Goal: Information Seeking & Learning: Learn about a topic

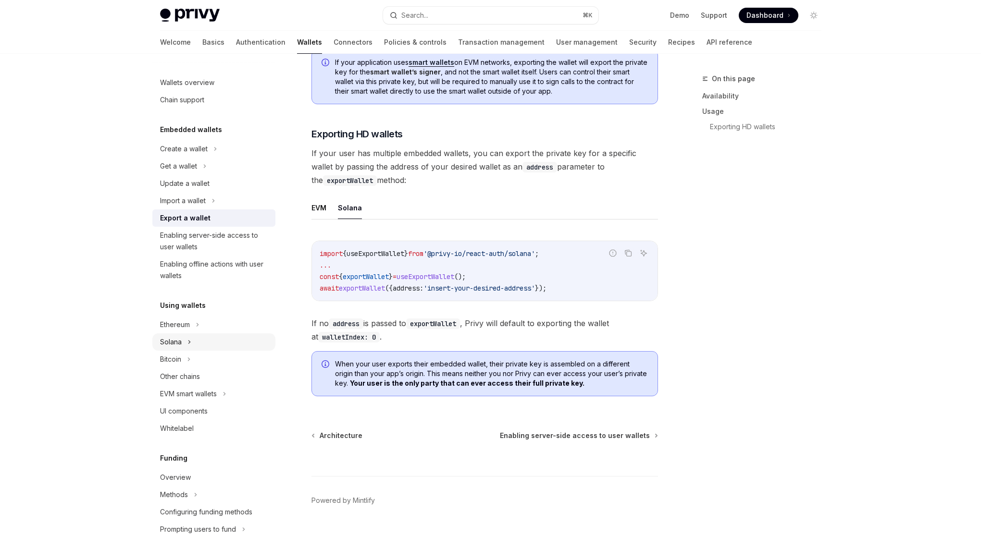
click at [233, 343] on div "Solana" at bounding box center [213, 341] width 123 height 17
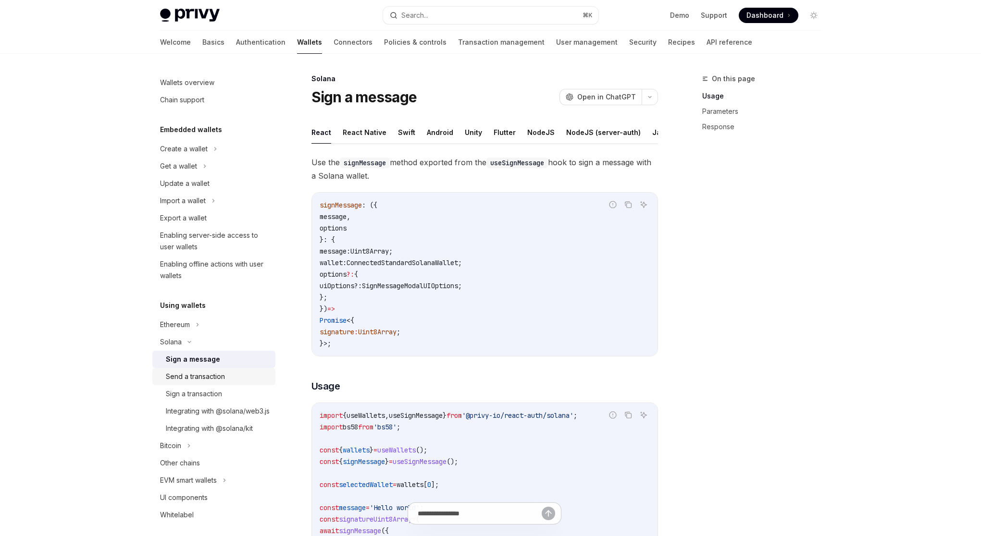
click at [218, 378] on div "Send a transaction" at bounding box center [195, 377] width 59 height 12
type textarea "*"
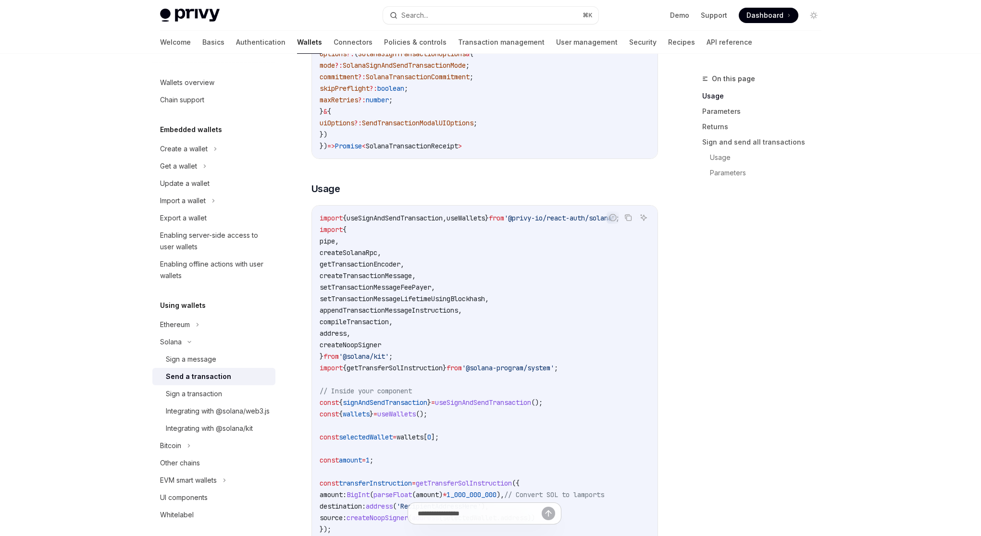
scroll to position [364, 0]
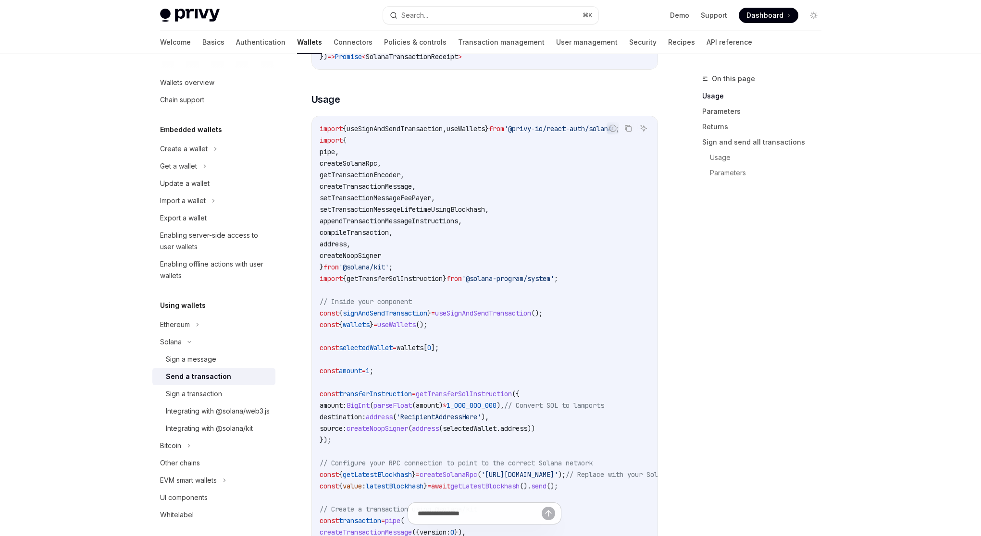
click at [459, 318] on span "useSignAndSendTransaction" at bounding box center [483, 313] width 96 height 9
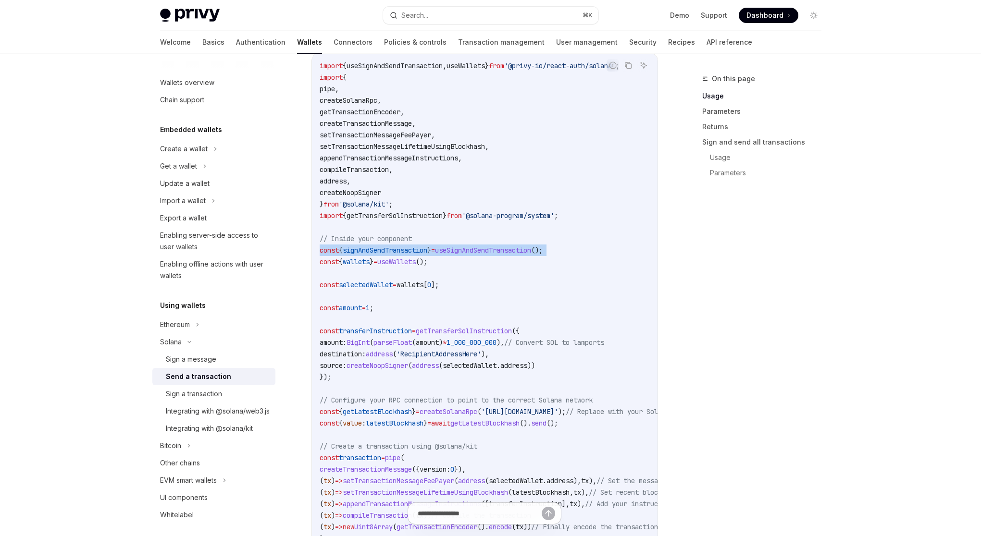
scroll to position [0, 0]
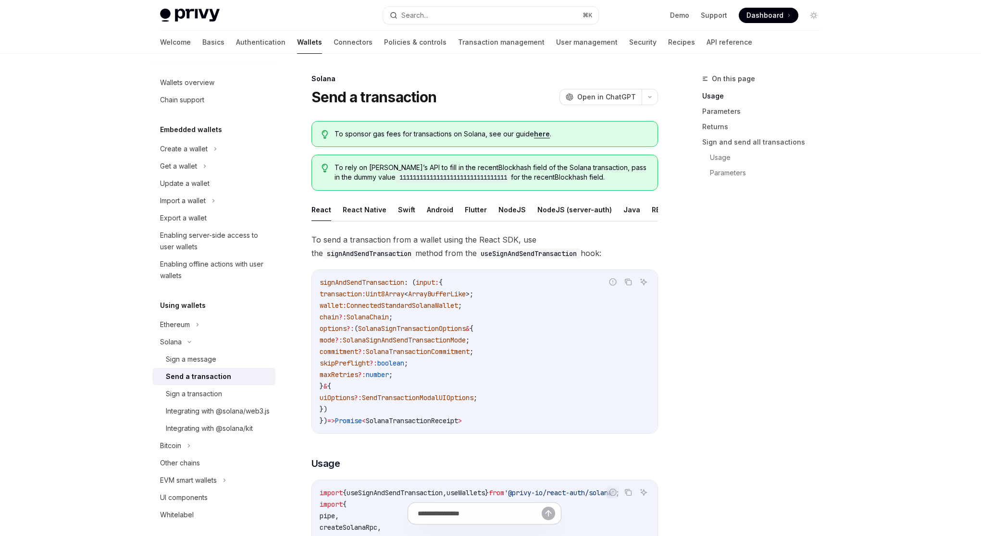
click at [297, 46] on link "Wallets" at bounding box center [309, 42] width 25 height 23
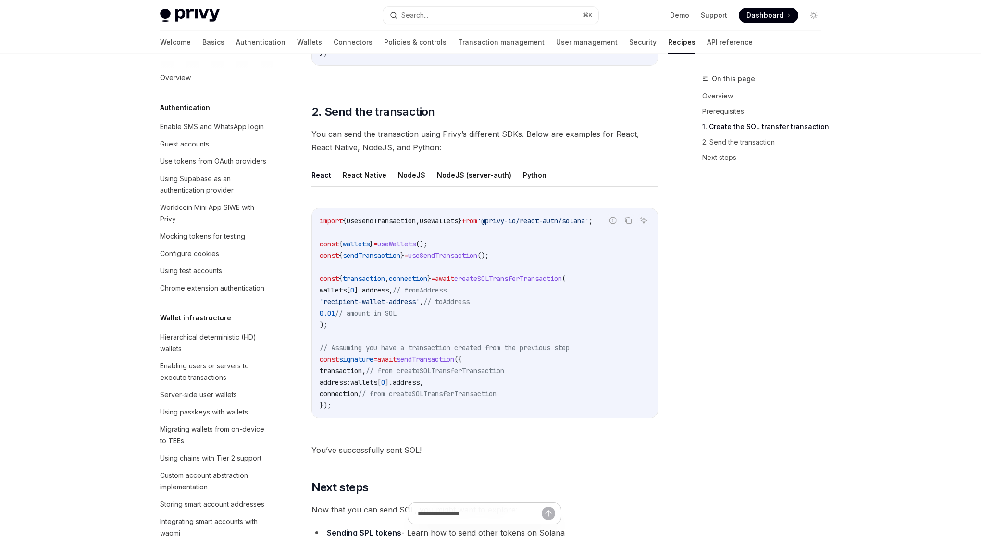
scroll to position [893, 0]
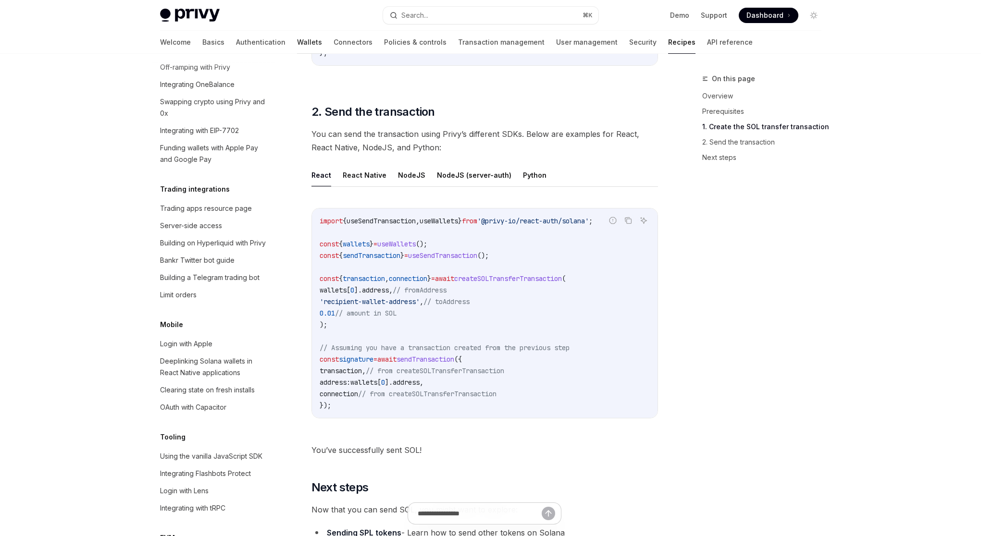
click at [297, 39] on link "Wallets" at bounding box center [309, 42] width 25 height 23
type textarea "*"
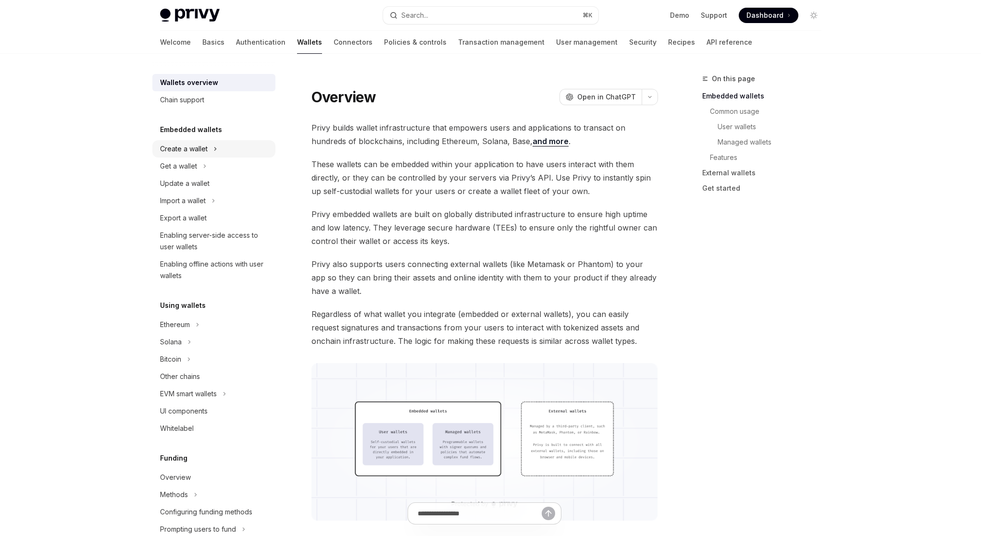
click at [217, 151] on div "Create a wallet" at bounding box center [213, 148] width 123 height 17
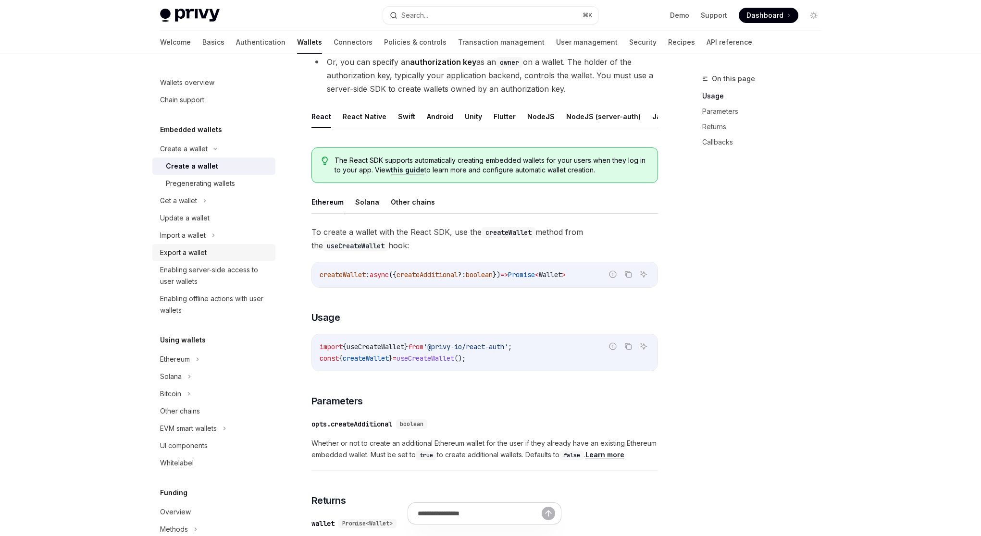
scroll to position [100, 0]
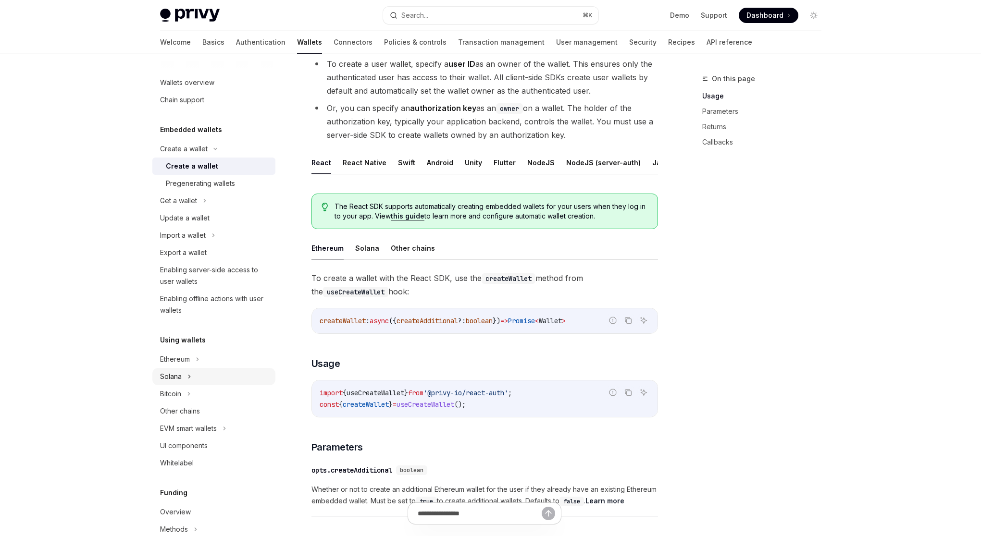
click at [201, 383] on button "Solana" at bounding box center [213, 376] width 123 height 17
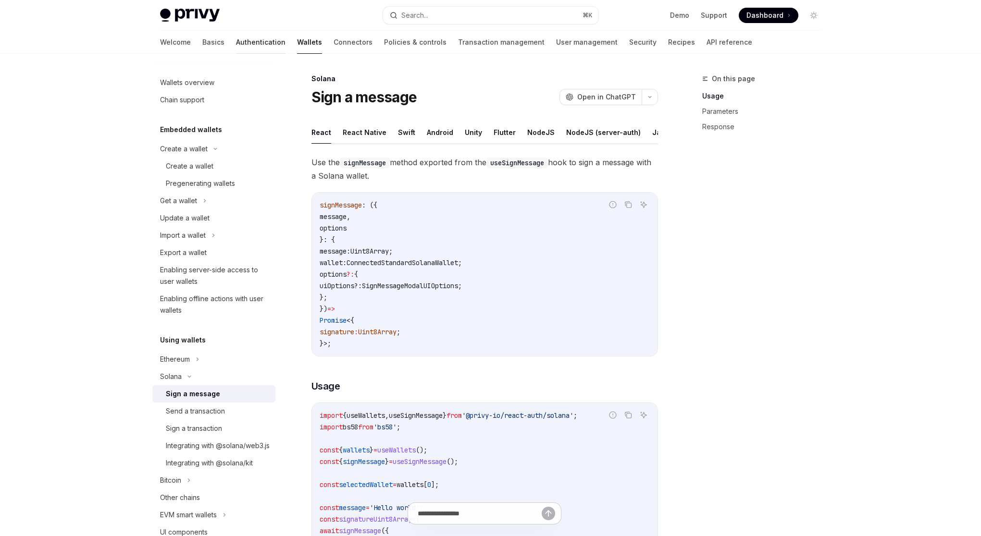
click at [236, 46] on link "Authentication" at bounding box center [260, 42] width 49 height 23
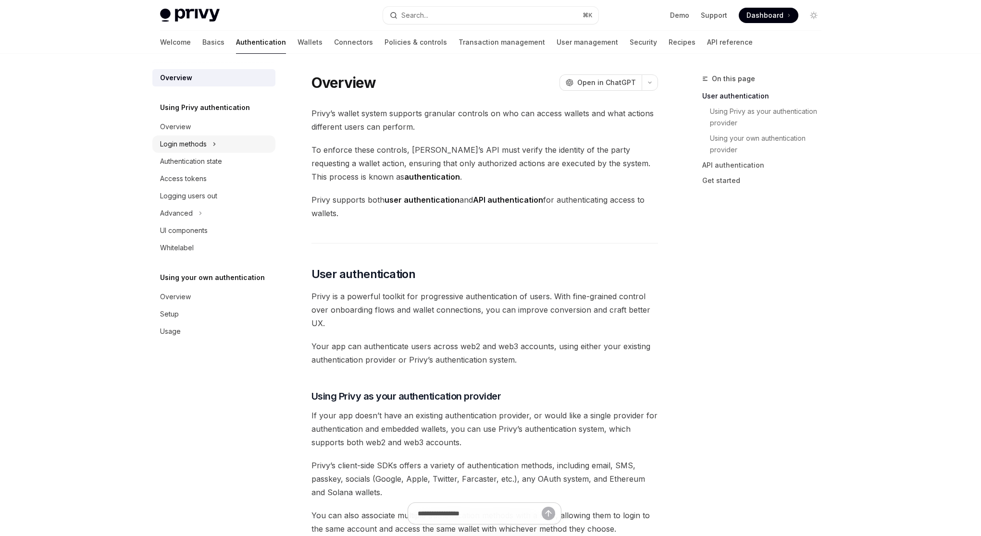
click at [212, 147] on button "Login methods" at bounding box center [213, 143] width 123 height 17
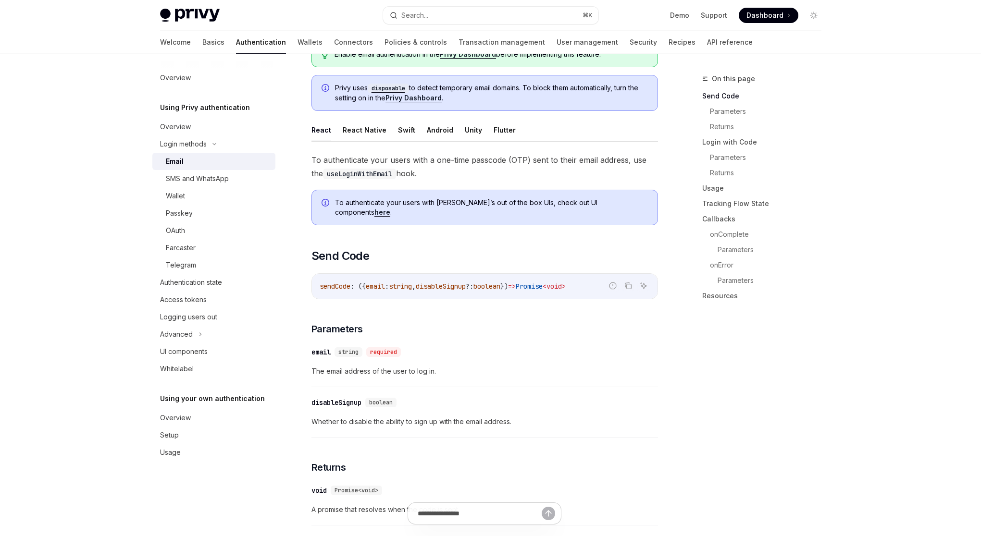
scroll to position [131, 0]
click at [390, 207] on link "here" at bounding box center [382, 211] width 16 height 9
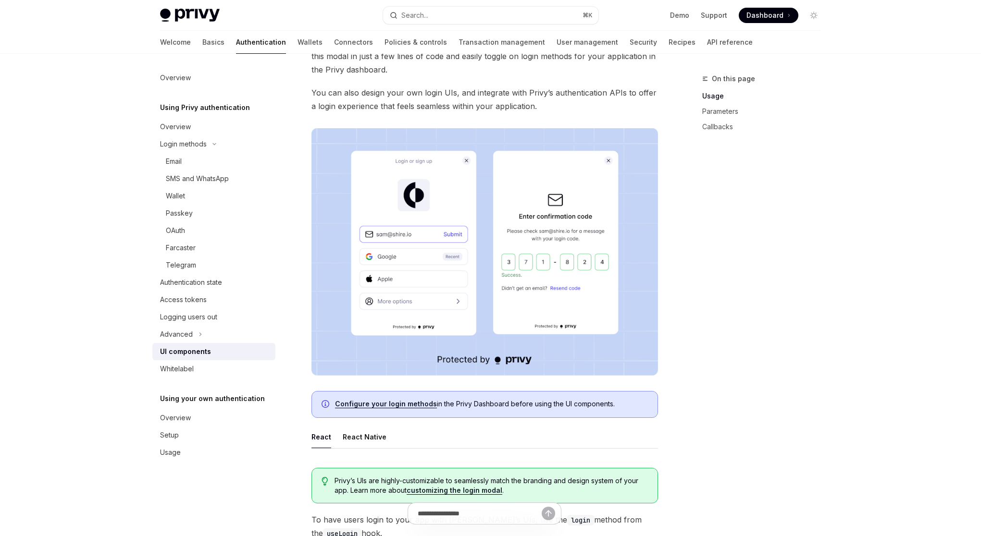
scroll to position [15, 0]
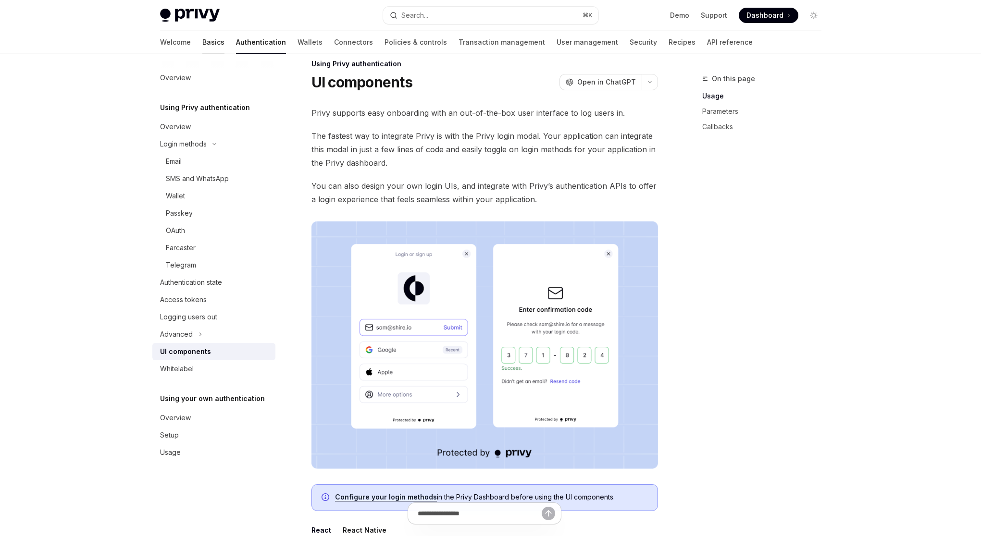
click at [202, 45] on link "Basics" at bounding box center [213, 42] width 22 height 23
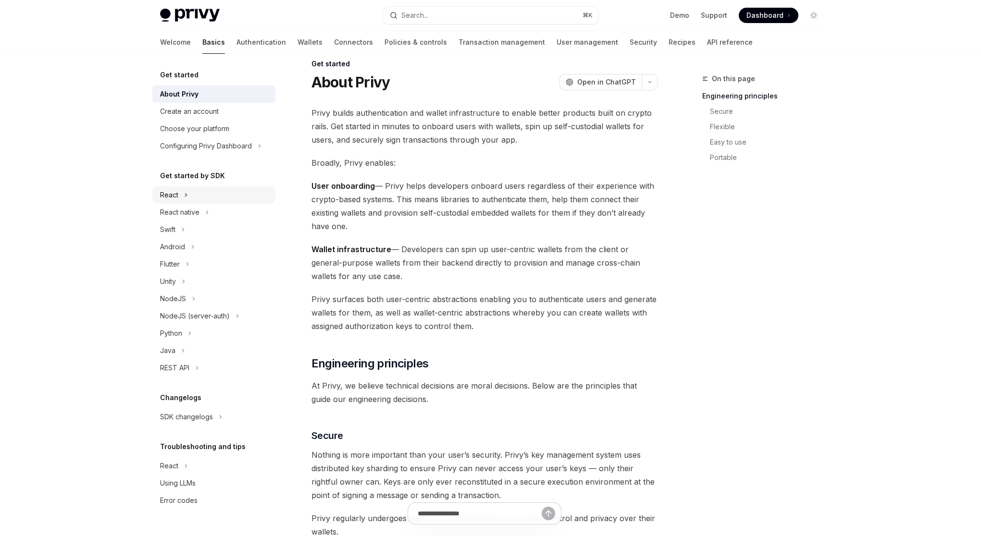
click at [201, 193] on button "React" at bounding box center [213, 194] width 123 height 17
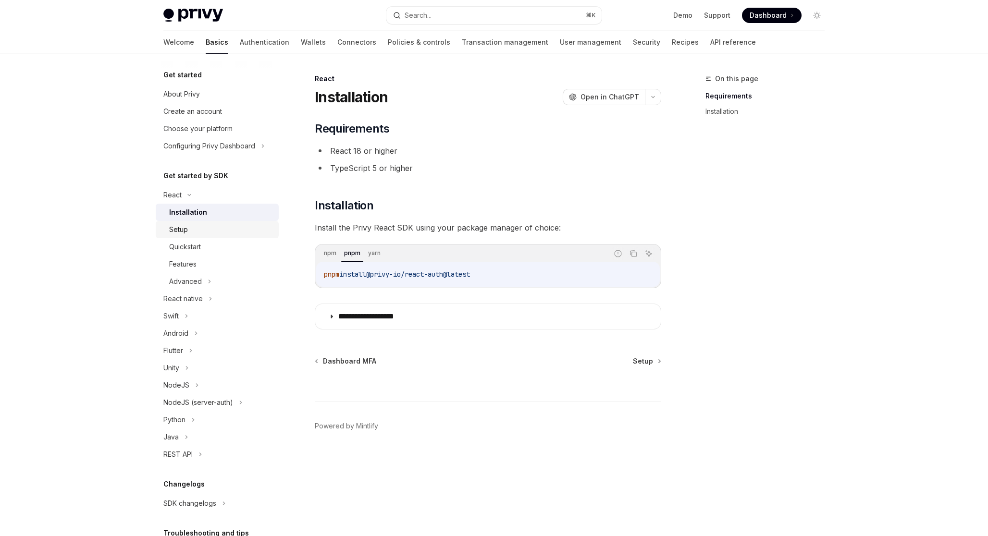
click at [208, 230] on div "Setup" at bounding box center [221, 230] width 104 height 12
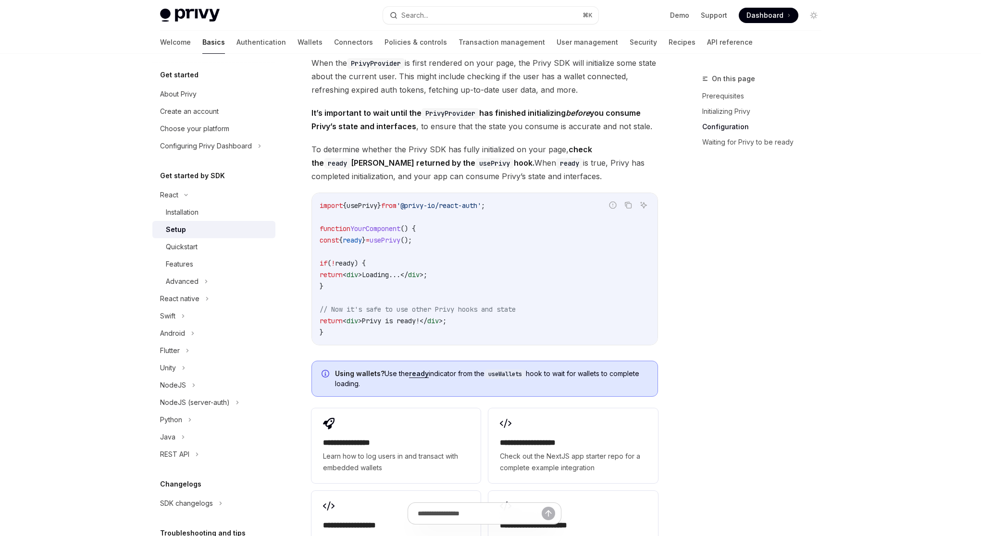
scroll to position [1022, 0]
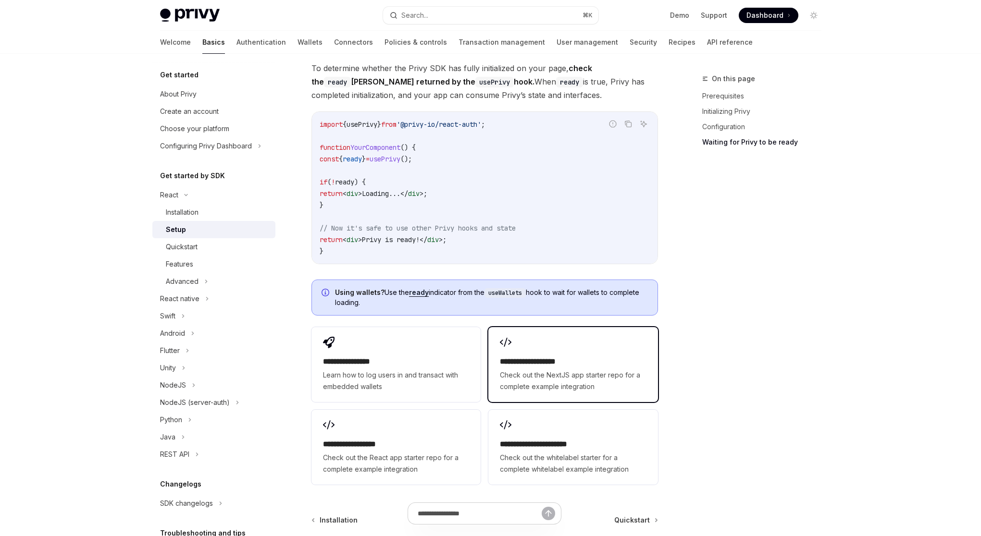
click at [551, 375] on span "Check out the NextJS app starter repo for a complete example integration" at bounding box center [573, 380] width 146 height 23
click at [236, 48] on link "Authentication" at bounding box center [260, 42] width 49 height 23
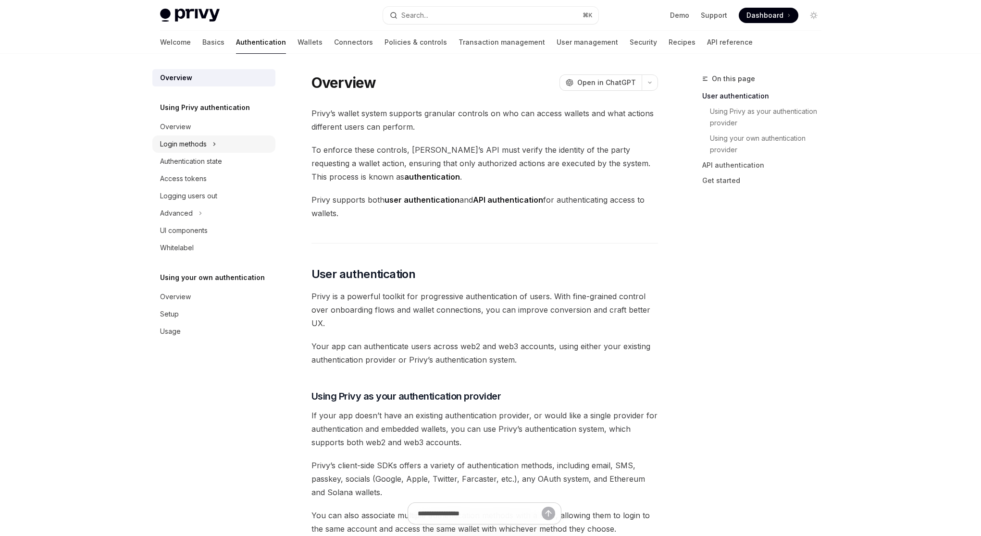
click at [196, 140] on div "Login methods" at bounding box center [183, 144] width 47 height 12
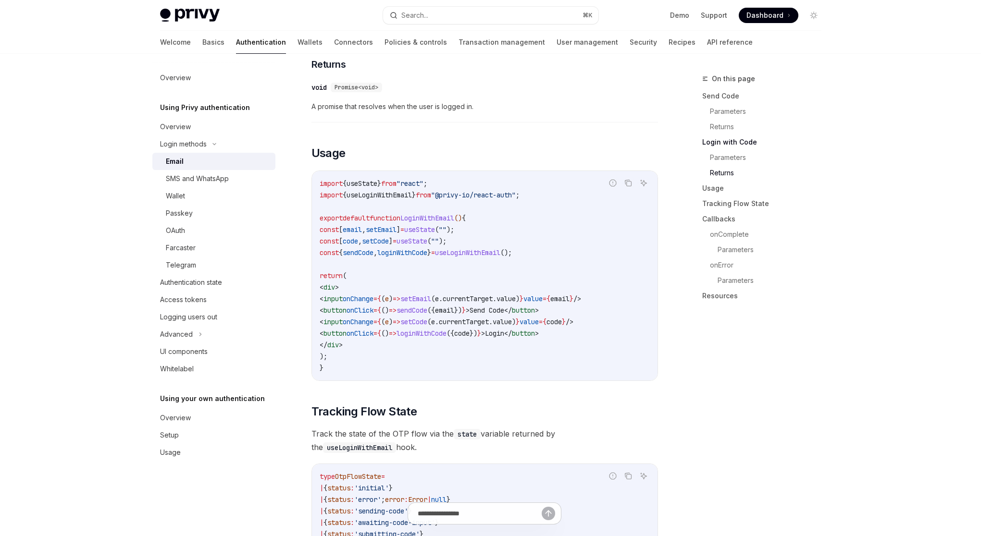
scroll to position [808, 0]
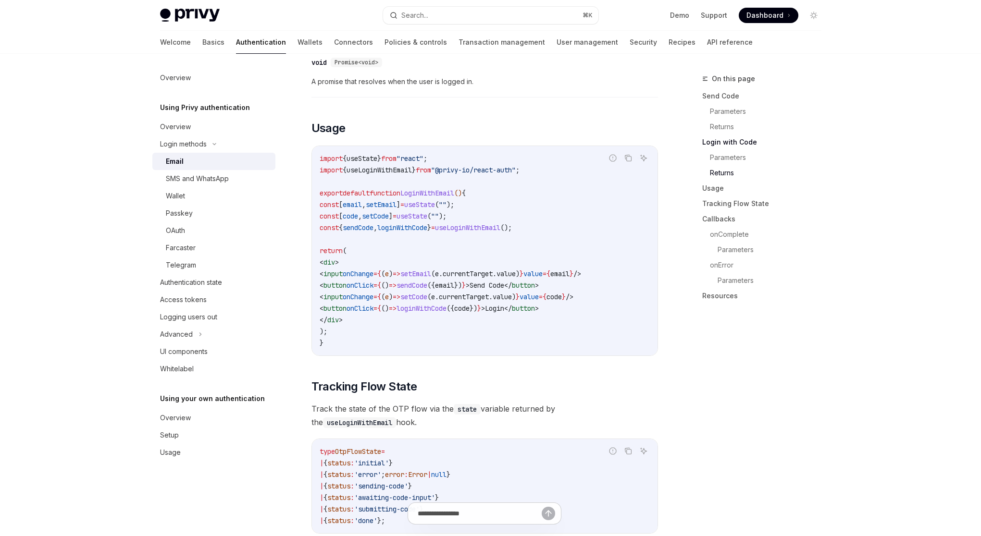
click at [225, 162] on div "Email" at bounding box center [218, 162] width 104 height 12
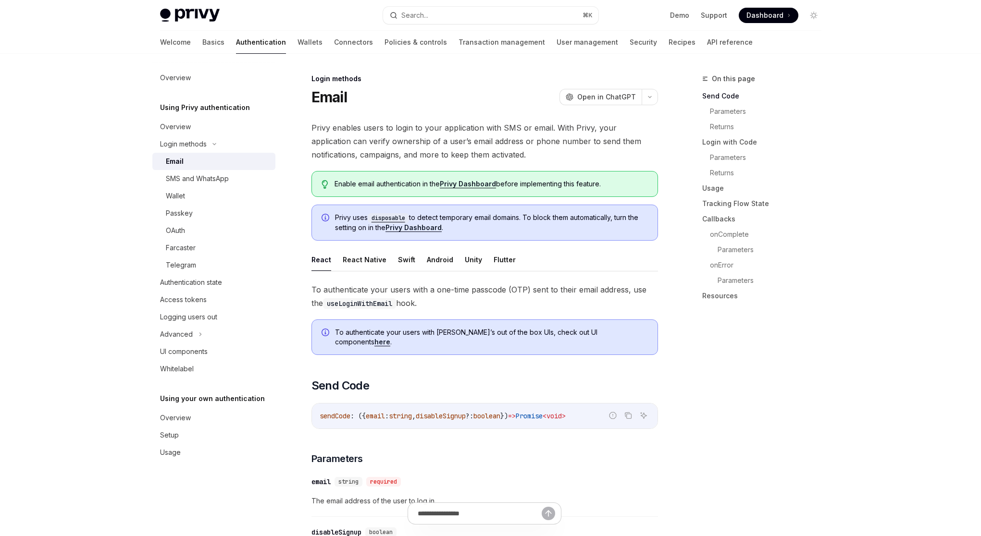
click at [390, 338] on link "here" at bounding box center [382, 342] width 16 height 9
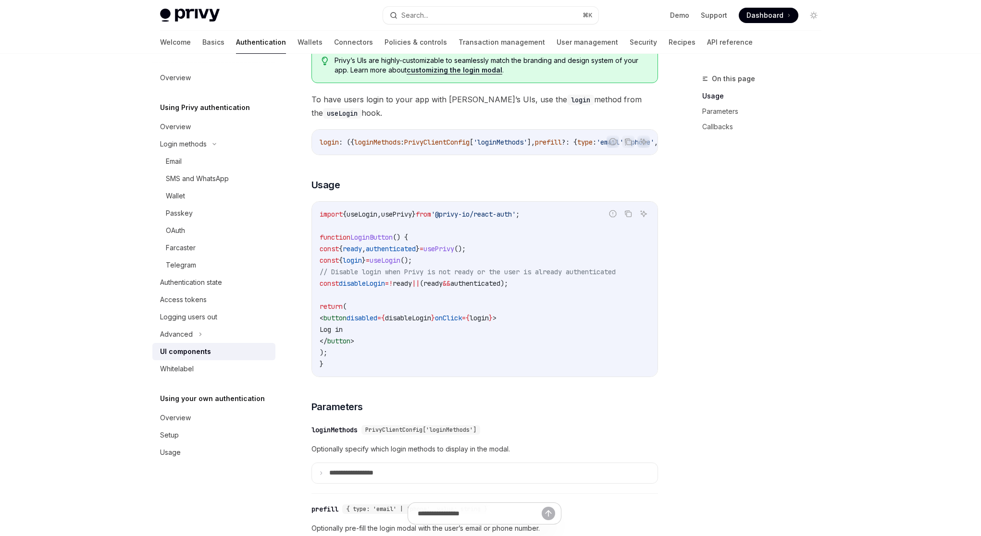
scroll to position [530, 0]
type textarea "*"
click at [202, 45] on link "Basics" at bounding box center [213, 42] width 22 height 23
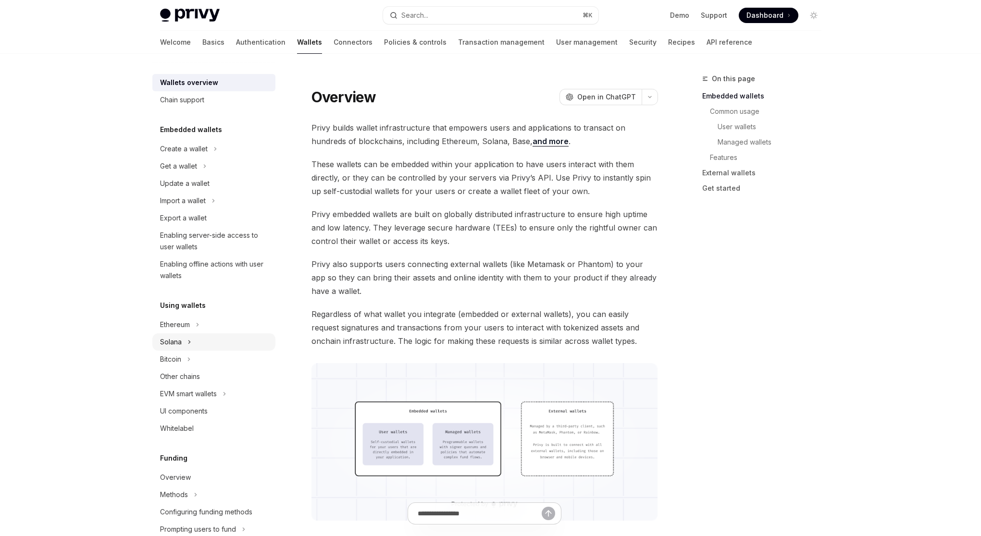
click at [214, 341] on button "Solana" at bounding box center [213, 341] width 123 height 17
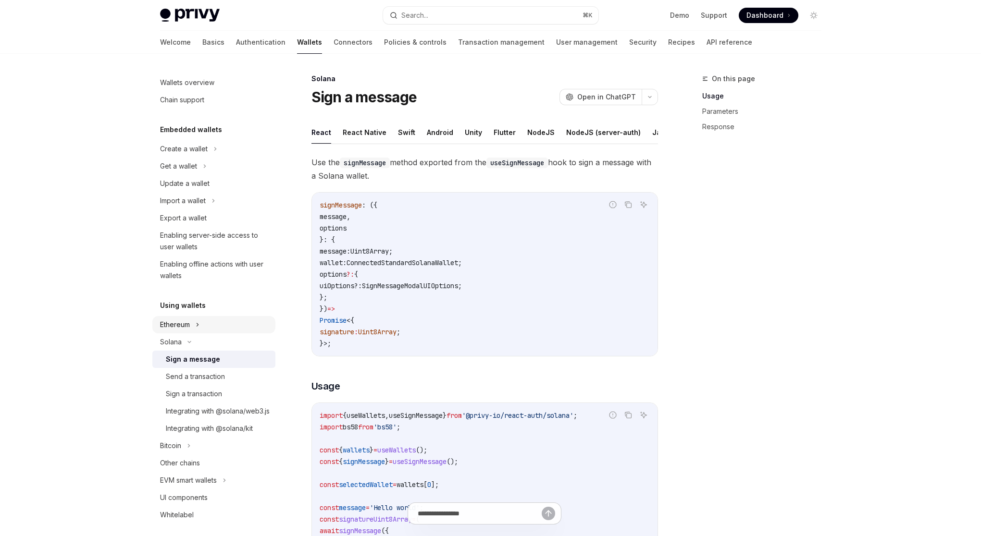
click at [211, 321] on button "Ethereum" at bounding box center [213, 324] width 123 height 17
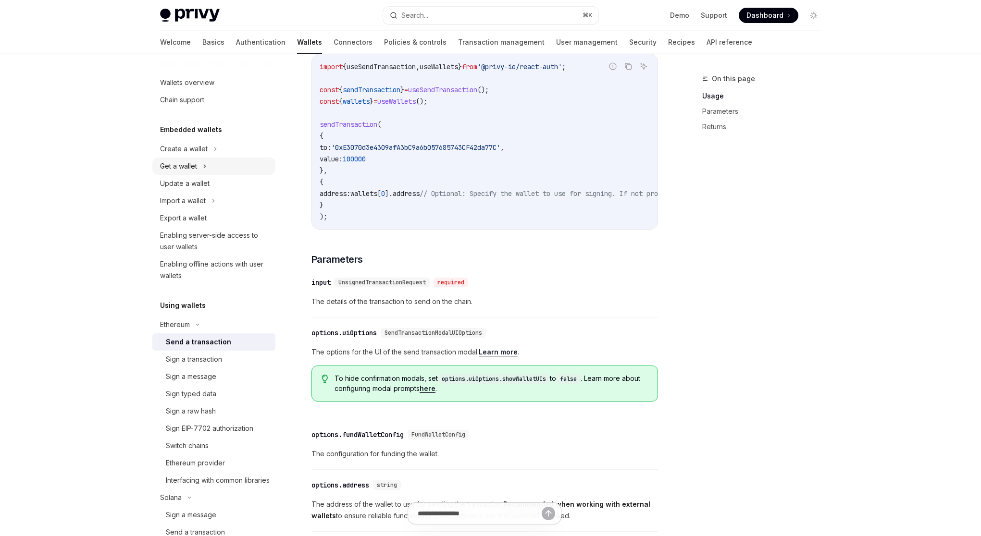
click at [212, 172] on button "Get a wallet" at bounding box center [213, 166] width 123 height 17
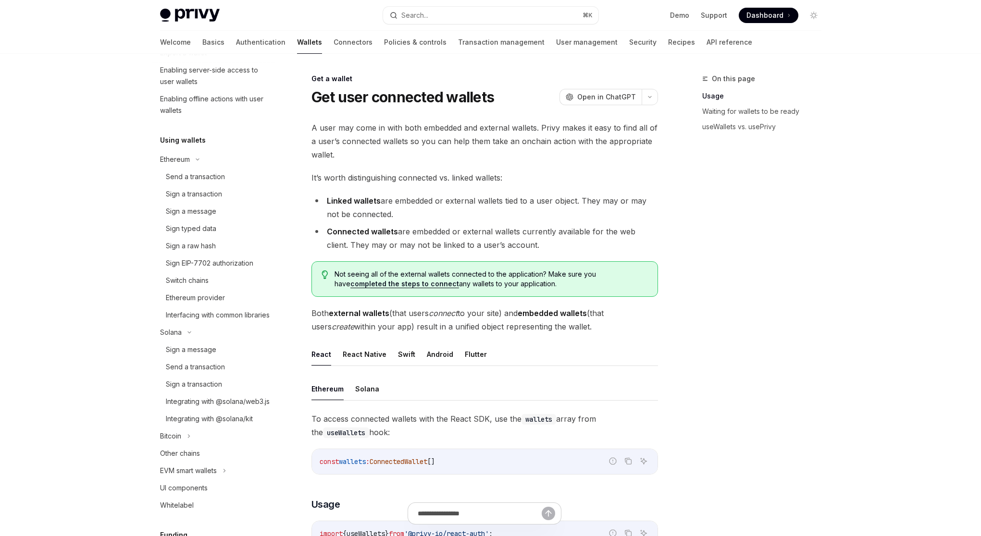
scroll to position [233, 0]
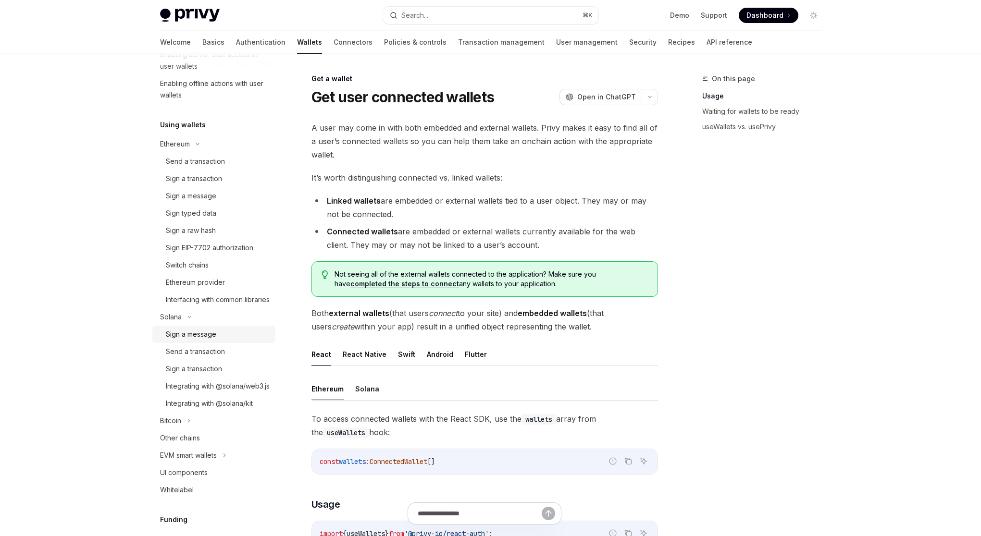
click at [245, 340] on div "Sign a message" at bounding box center [218, 335] width 104 height 12
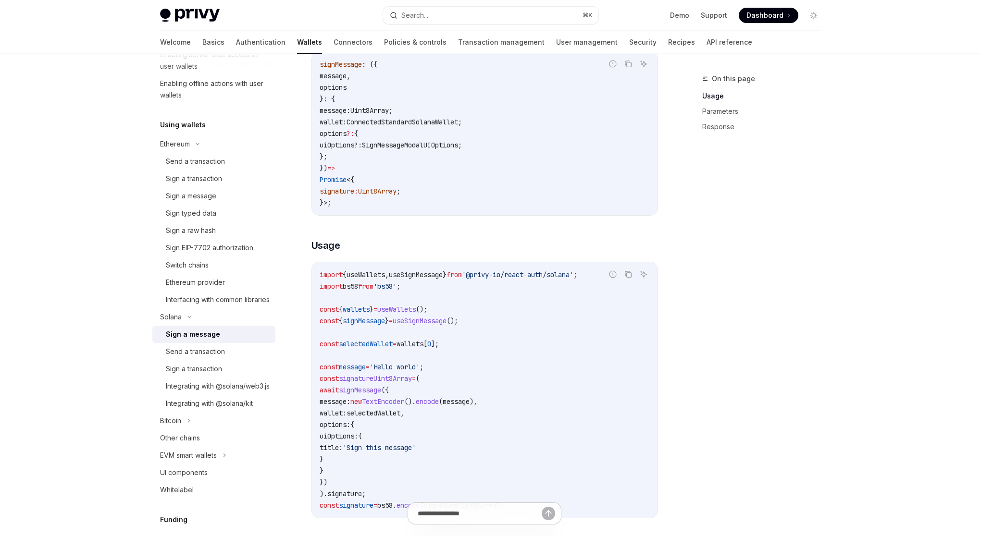
scroll to position [254, 0]
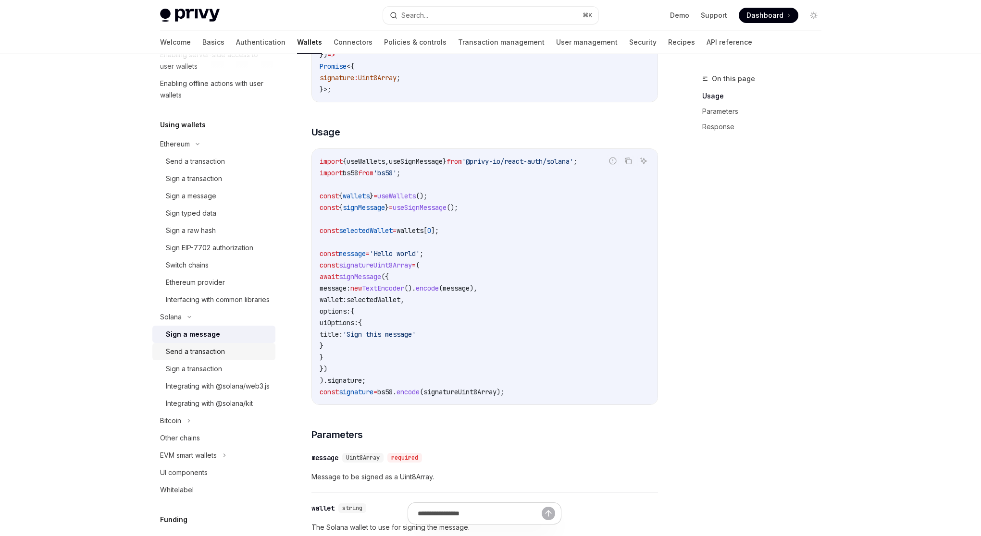
click at [218, 357] on div "Send a transaction" at bounding box center [195, 352] width 59 height 12
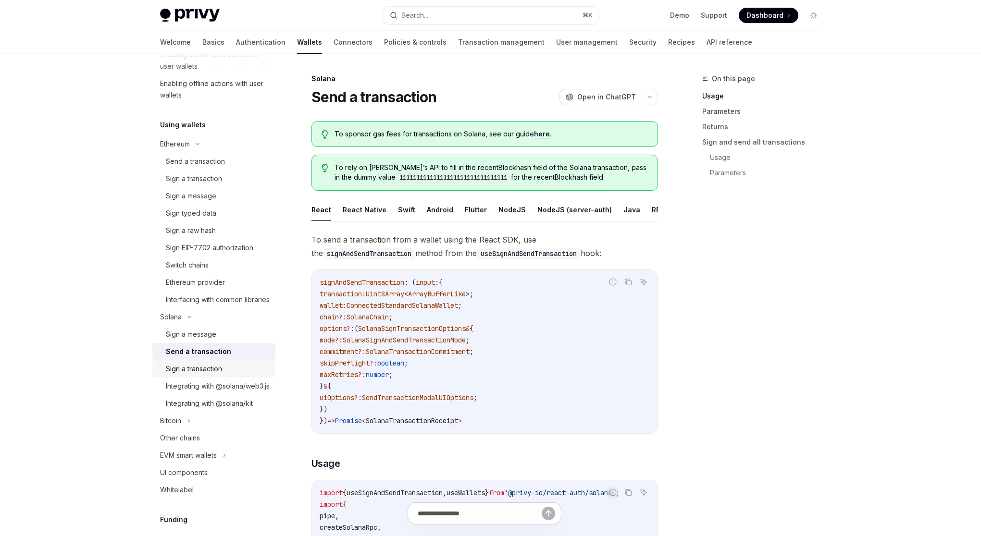
click at [219, 375] on div "Sign a transaction" at bounding box center [194, 369] width 56 height 12
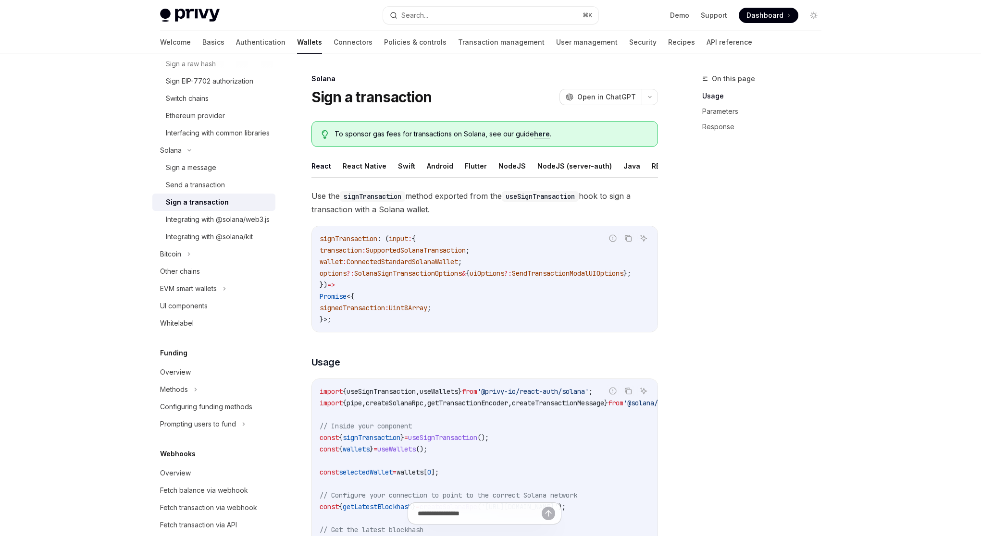
scroll to position [415, 0]
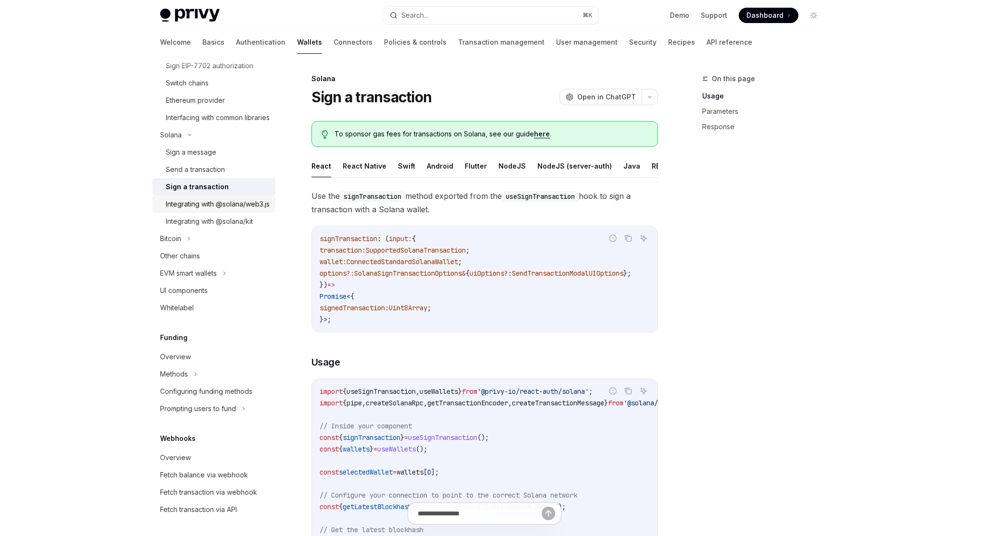
click at [191, 210] on div "Integrating with @solana/web3.js" at bounding box center [218, 204] width 104 height 12
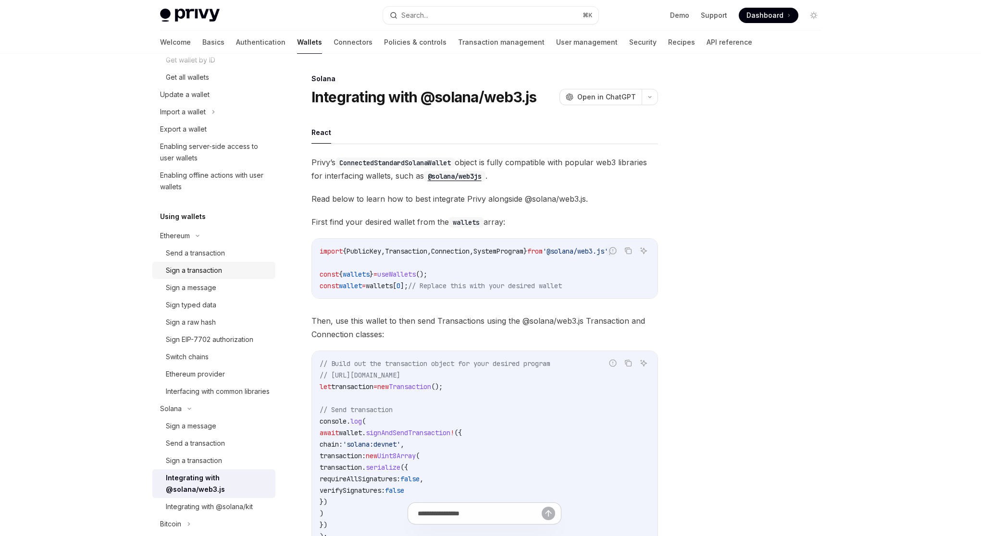
scroll to position [12, 0]
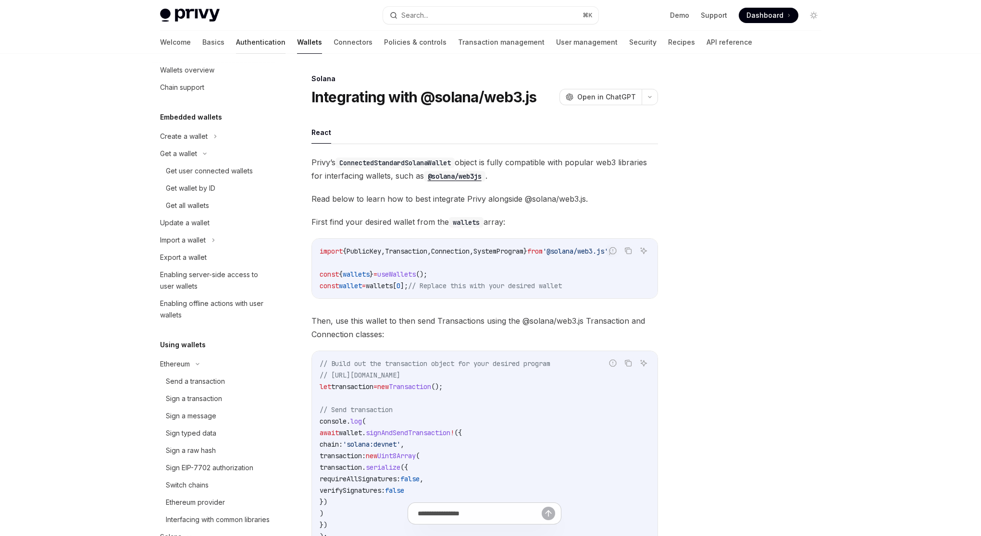
click at [236, 40] on link "Authentication" at bounding box center [260, 42] width 49 height 23
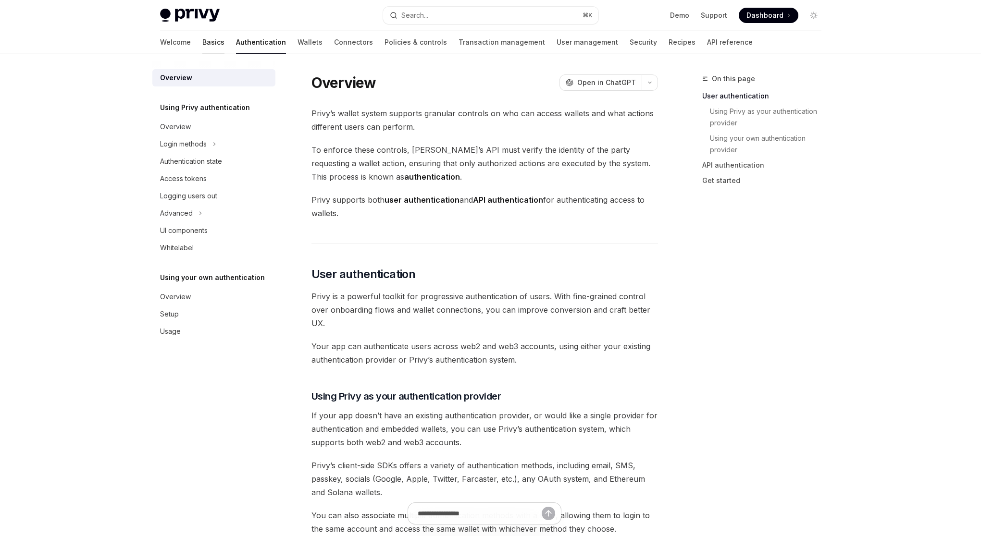
click at [202, 44] on link "Basics" at bounding box center [213, 42] width 22 height 23
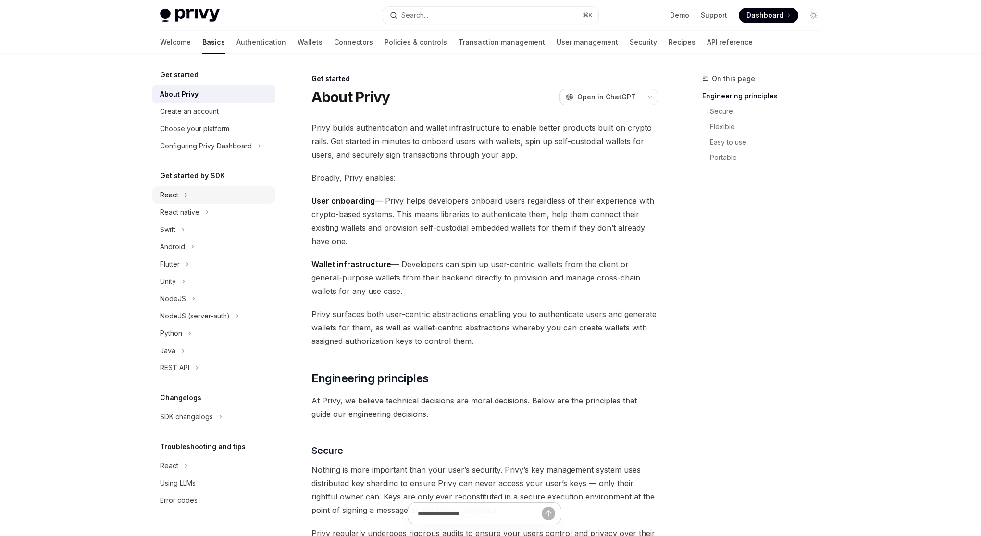
click at [206, 195] on button "React" at bounding box center [213, 194] width 123 height 17
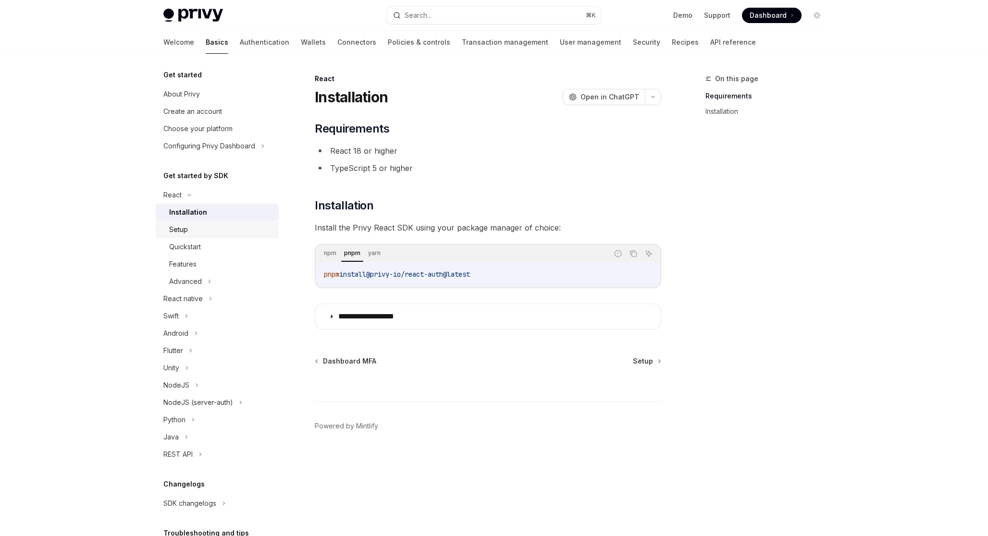
click at [218, 228] on div "Setup" at bounding box center [221, 230] width 104 height 12
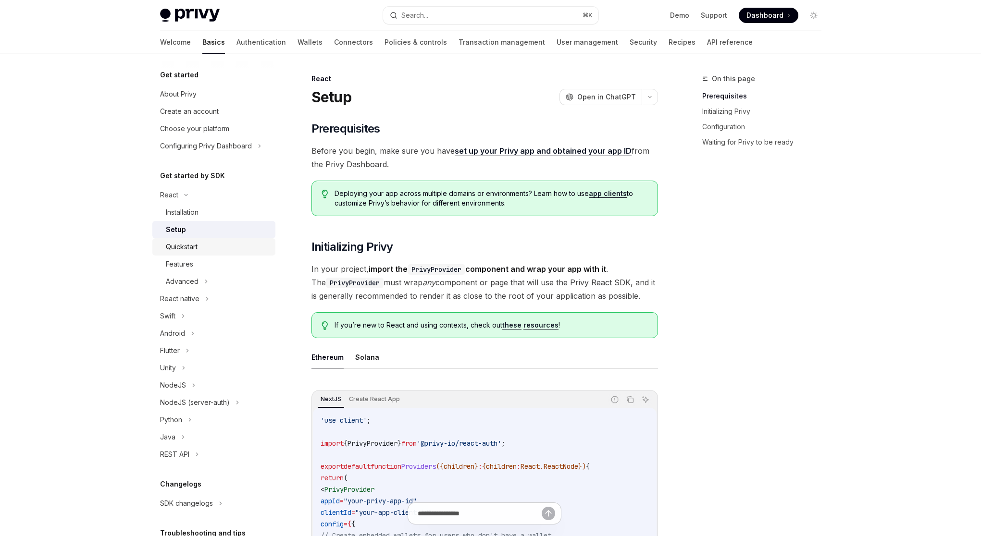
click at [220, 245] on div "Quickstart" at bounding box center [218, 247] width 104 height 12
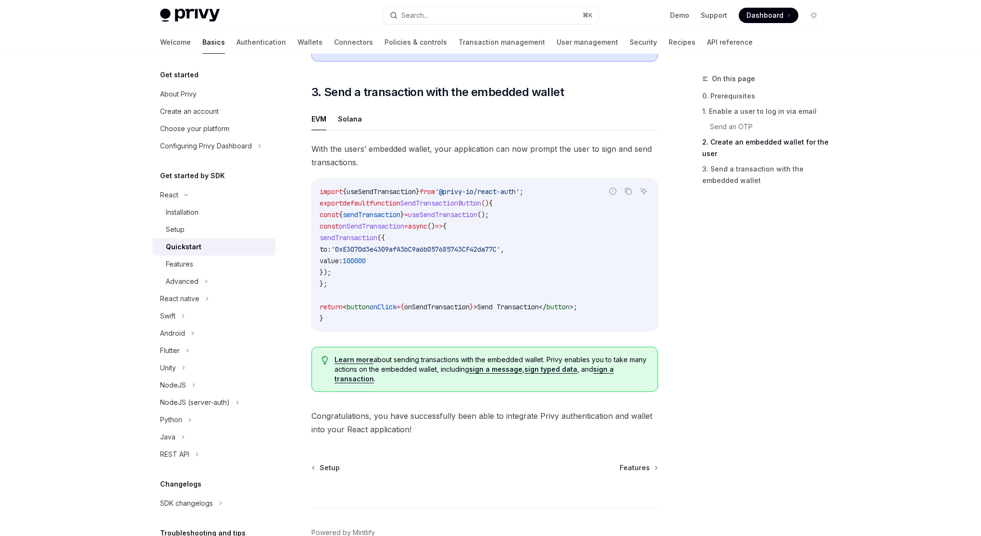
scroll to position [873, 0]
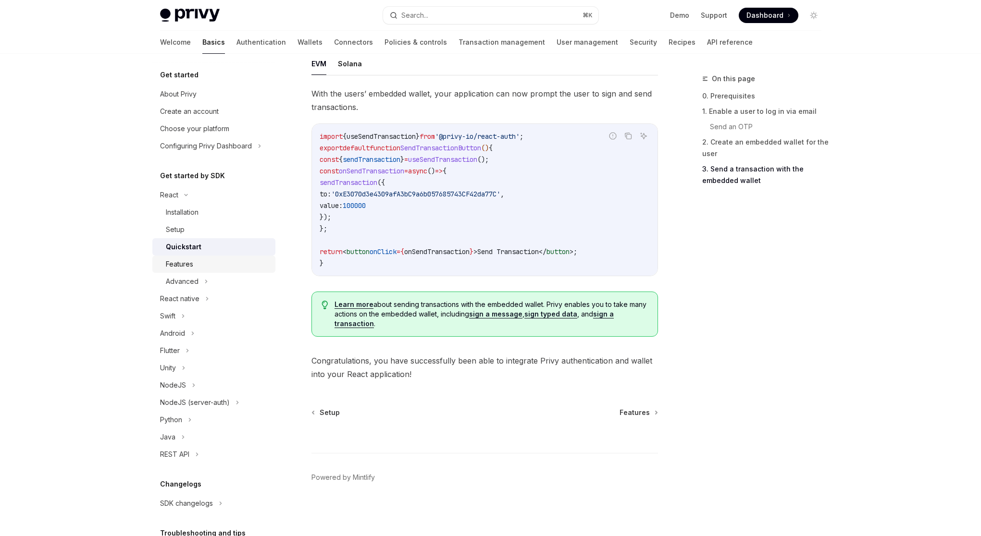
click at [200, 266] on div "Features" at bounding box center [218, 264] width 104 height 12
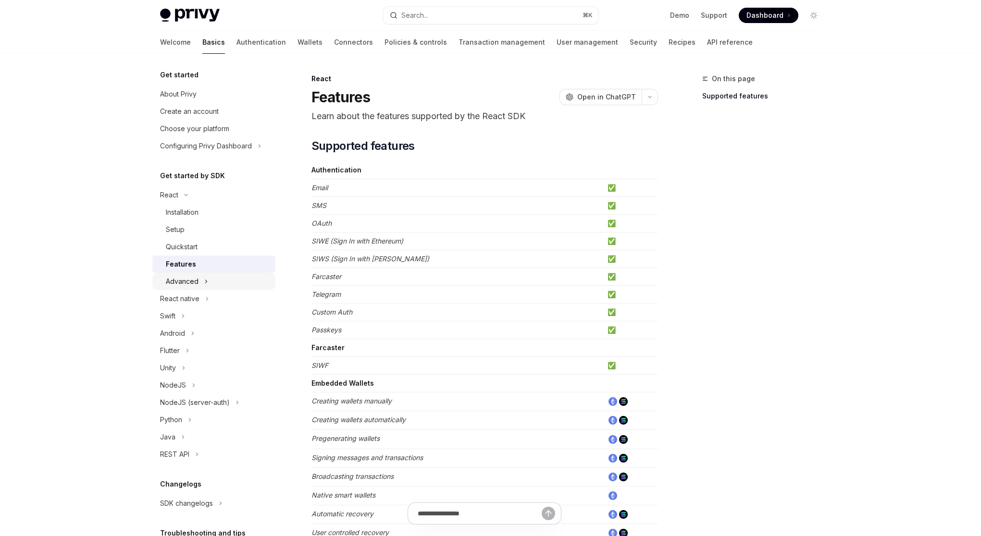
click at [224, 280] on button "Advanced" at bounding box center [213, 281] width 123 height 17
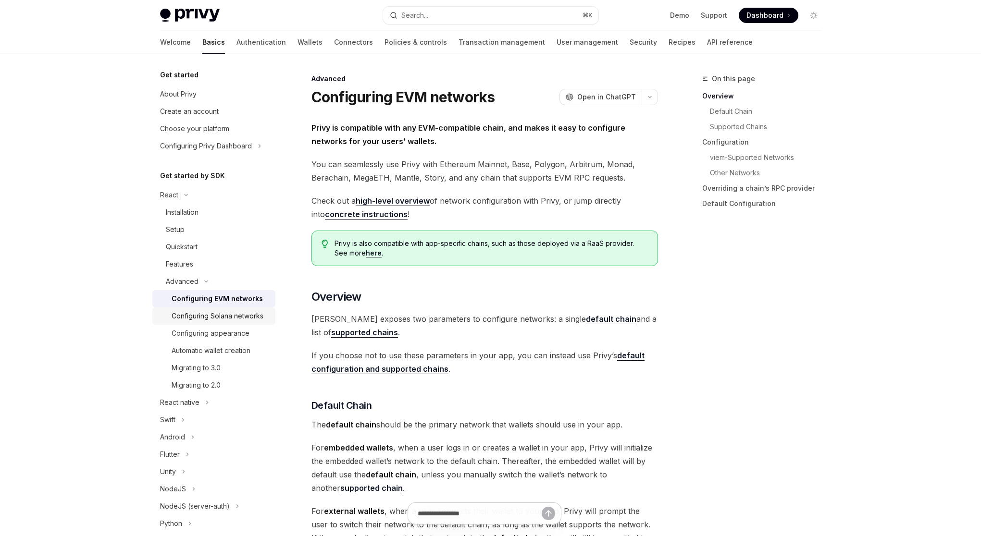
click at [231, 316] on div "Configuring Solana networks" at bounding box center [218, 316] width 92 height 12
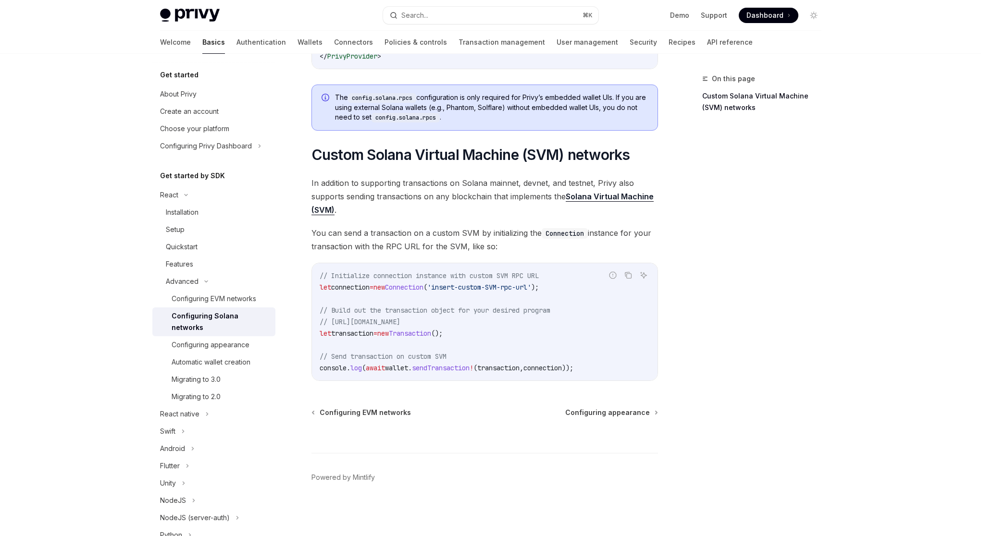
scroll to position [374, 0]
click at [239, 345] on div "Configuring appearance" at bounding box center [211, 345] width 78 height 12
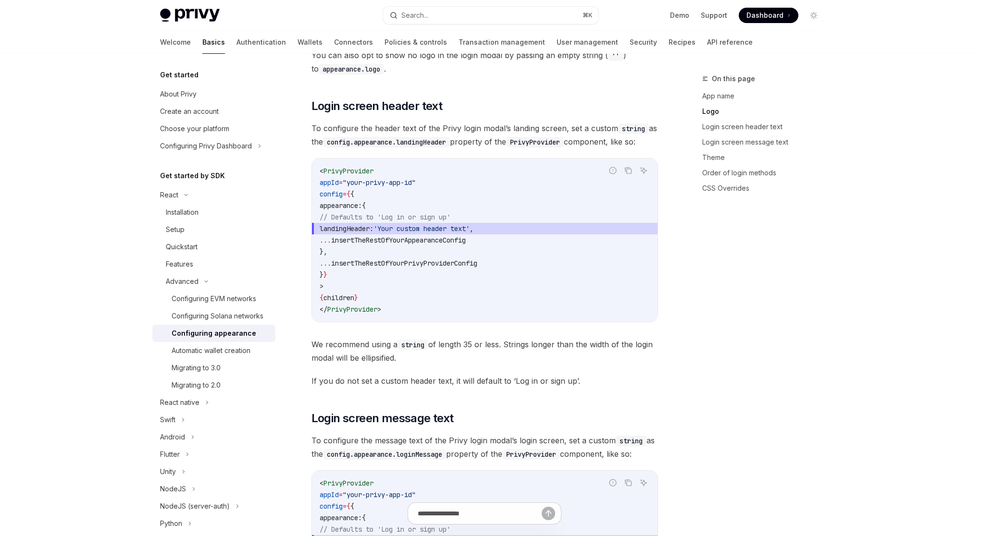
scroll to position [784, 0]
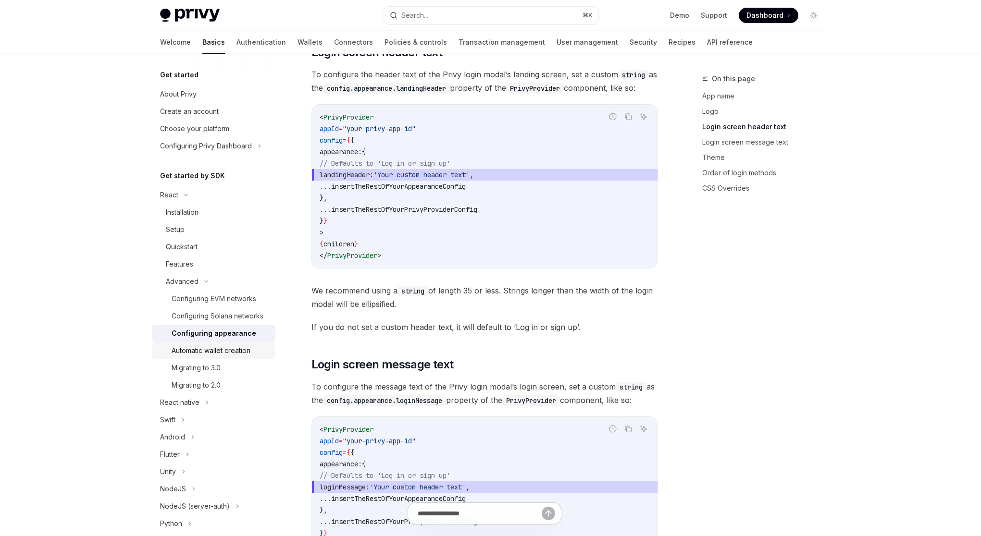
click at [247, 356] on div "Automatic wallet creation" at bounding box center [211, 351] width 79 height 12
type textarea "*"
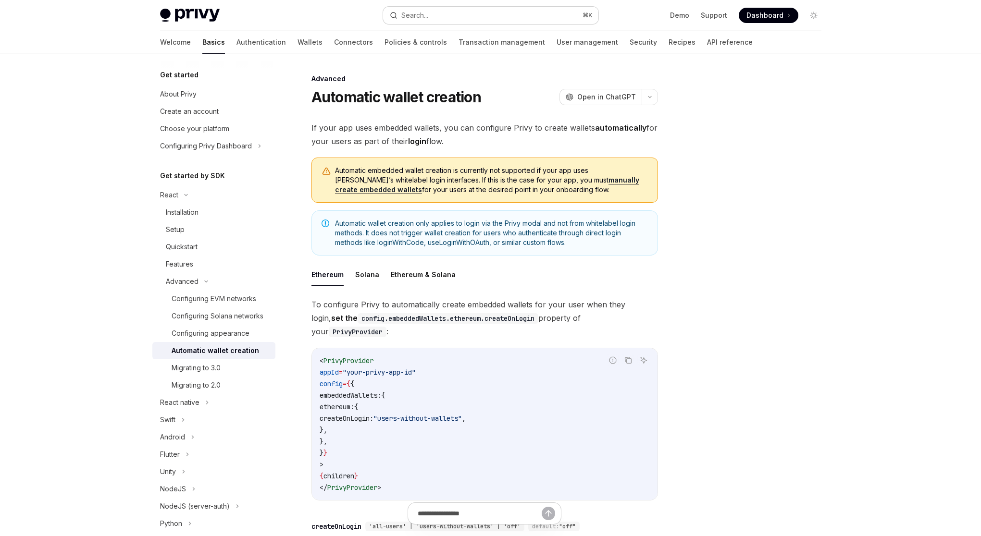
click at [437, 12] on button "Search... ⌘ K" at bounding box center [490, 15] width 215 height 17
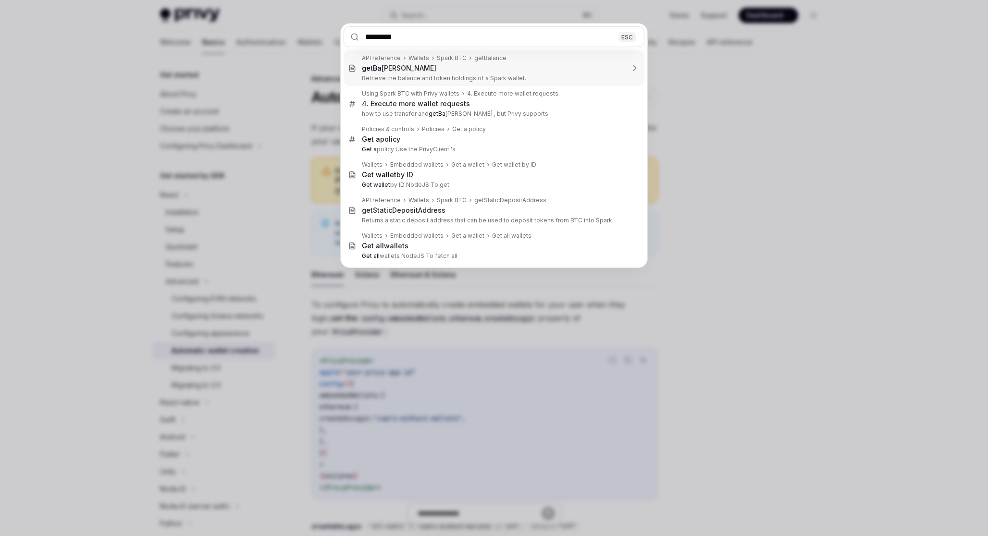
type input "**********"
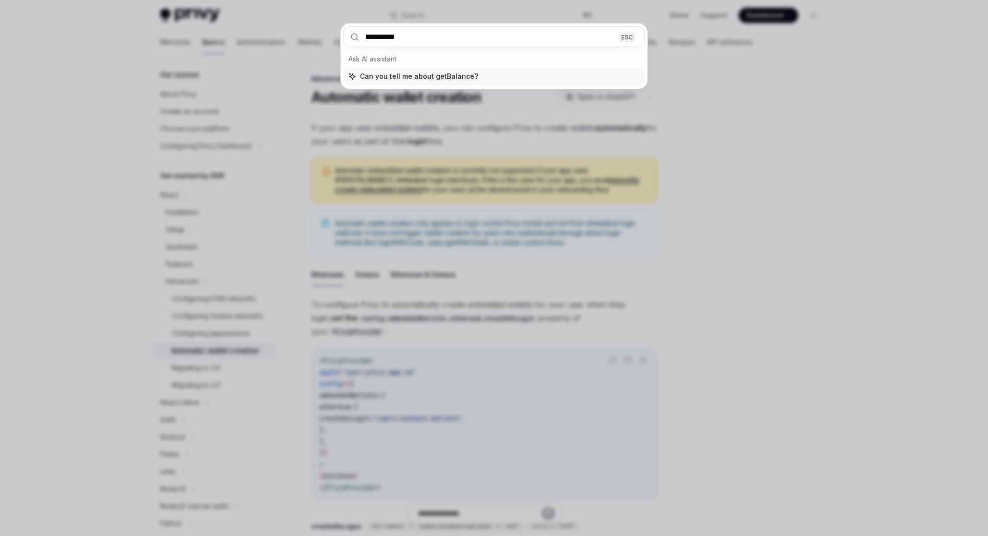
type textarea "*"
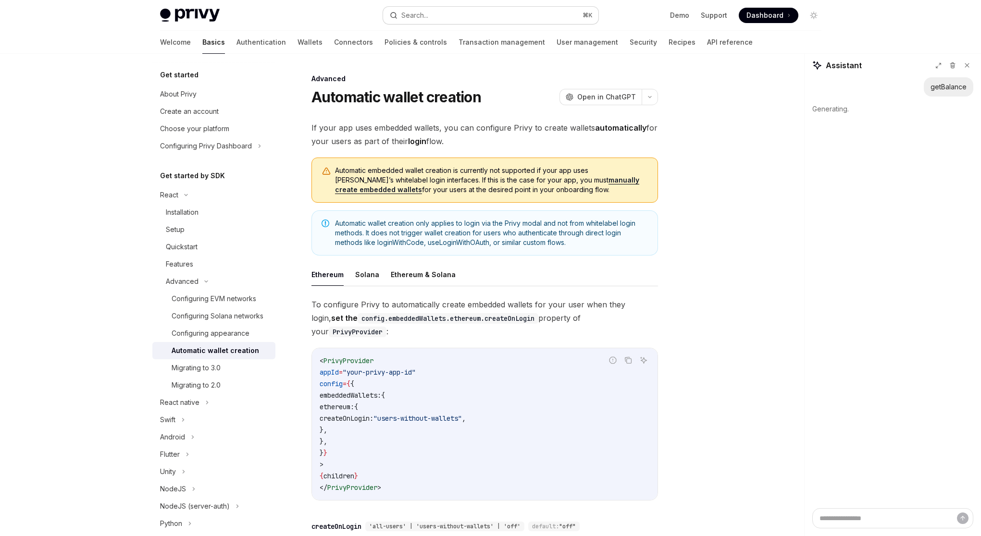
click at [442, 17] on button "Search... ⌘ K" at bounding box center [490, 15] width 215 height 17
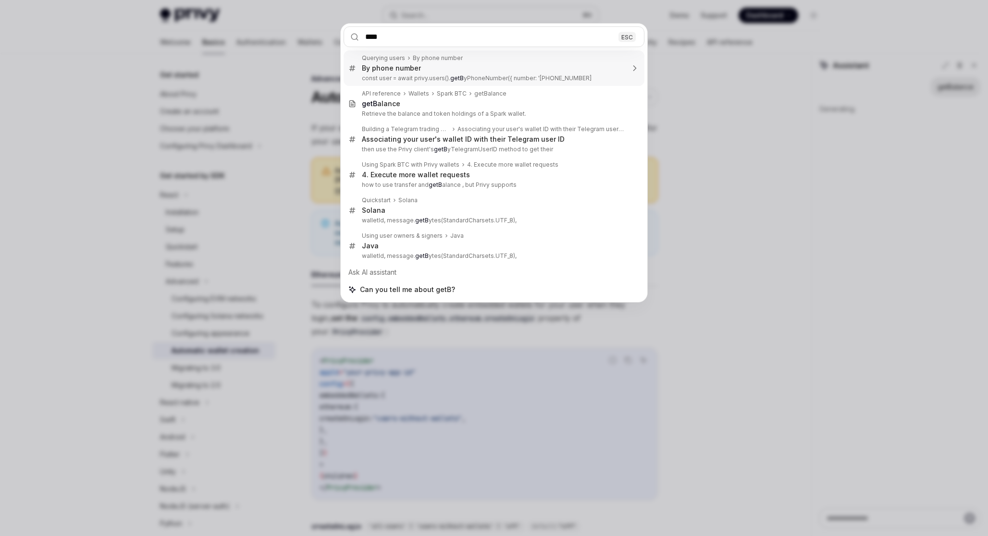
type input "*****"
type textarea "*"
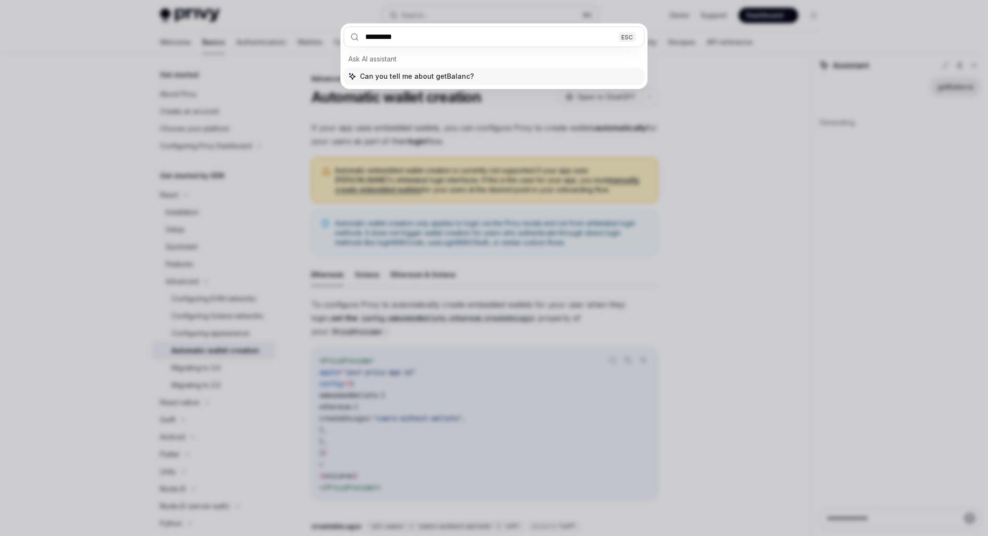
type input "**********"
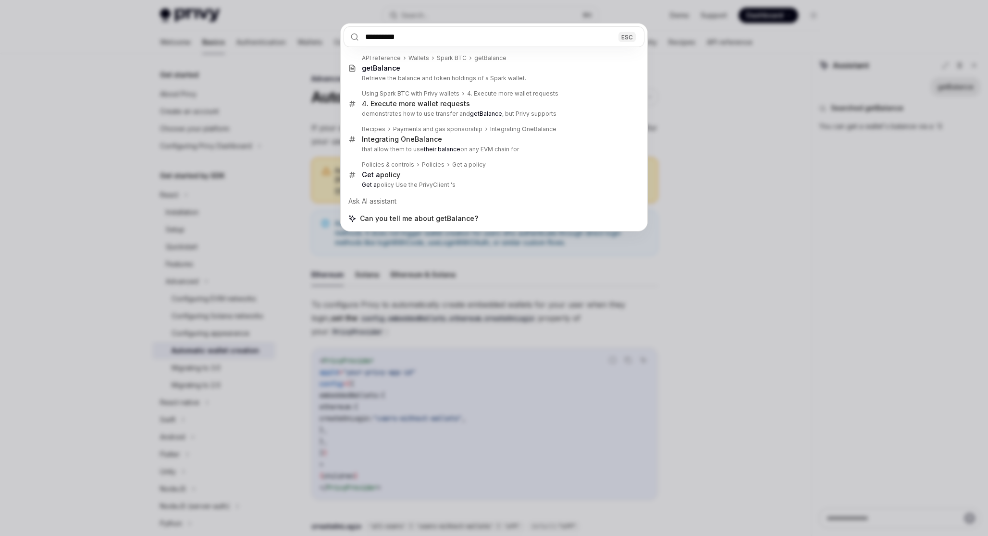
type textarea "*"
type input "**********"
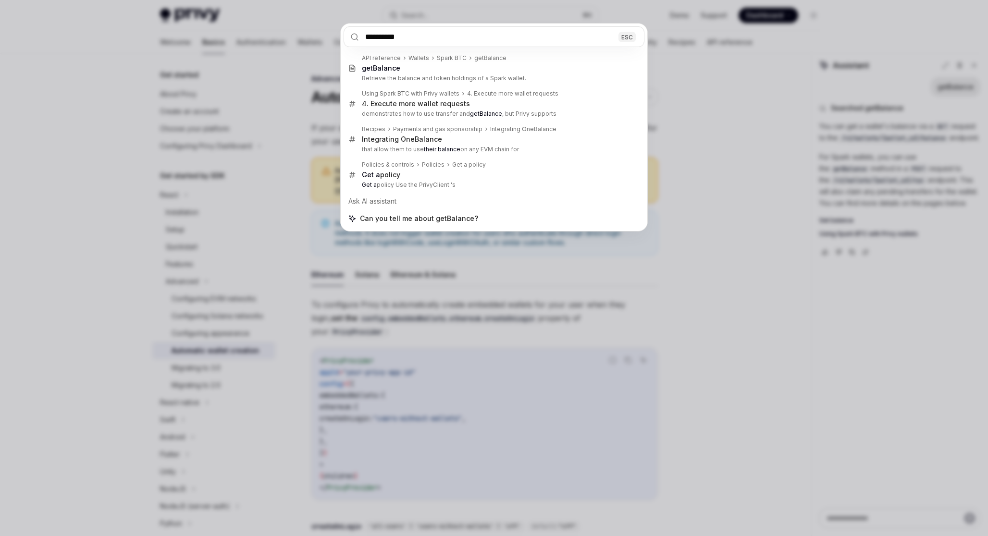
type textarea "*"
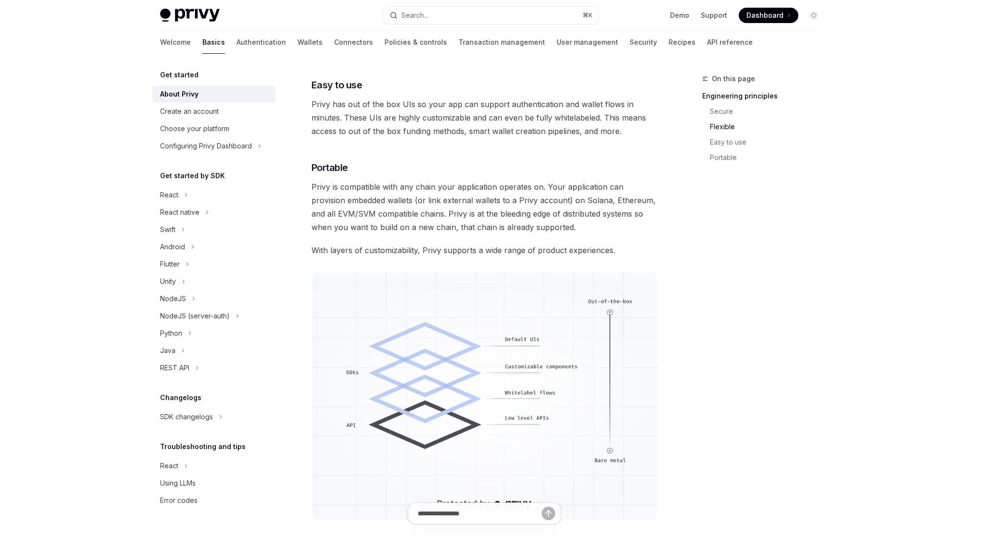
scroll to position [608, 0]
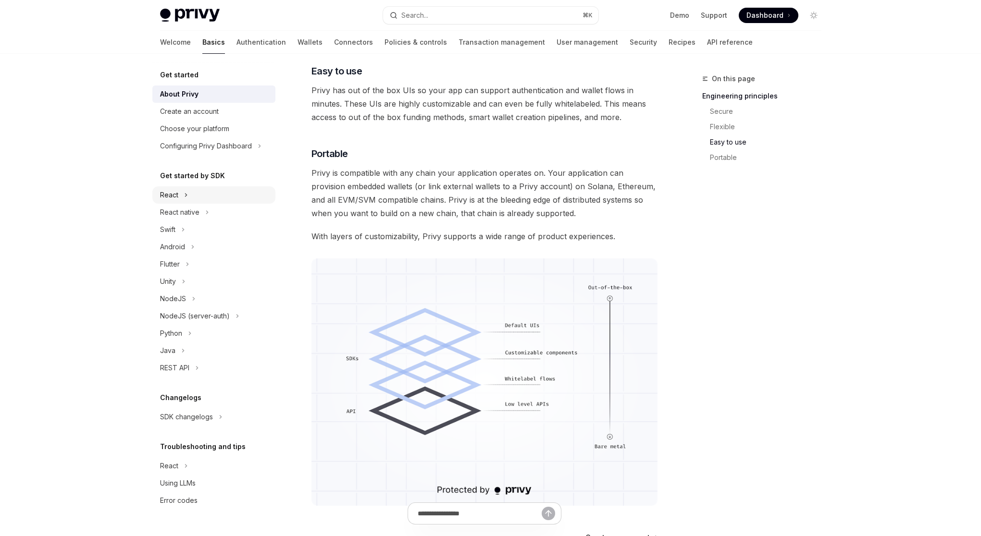
click at [210, 194] on button "React" at bounding box center [213, 194] width 123 height 17
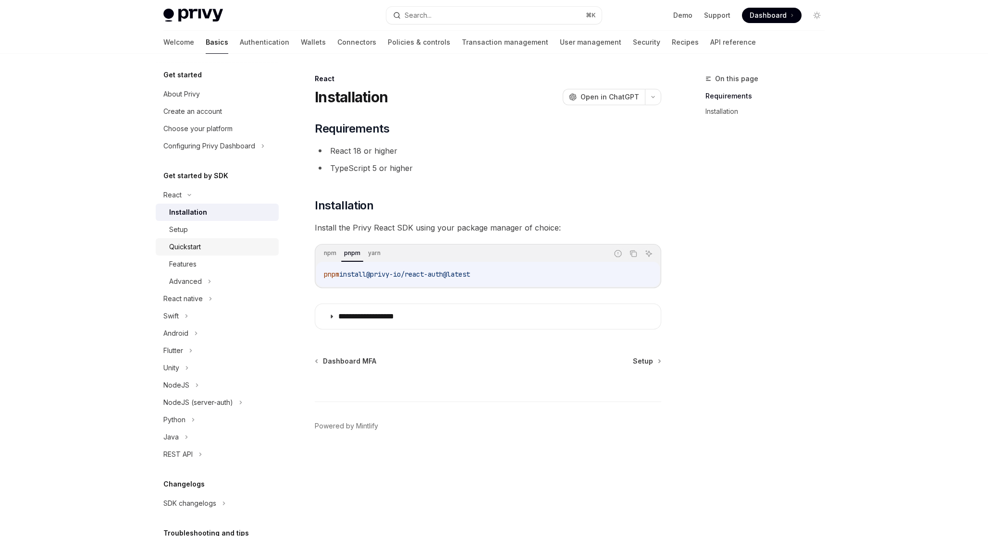
click at [222, 245] on div "Quickstart" at bounding box center [221, 247] width 104 height 12
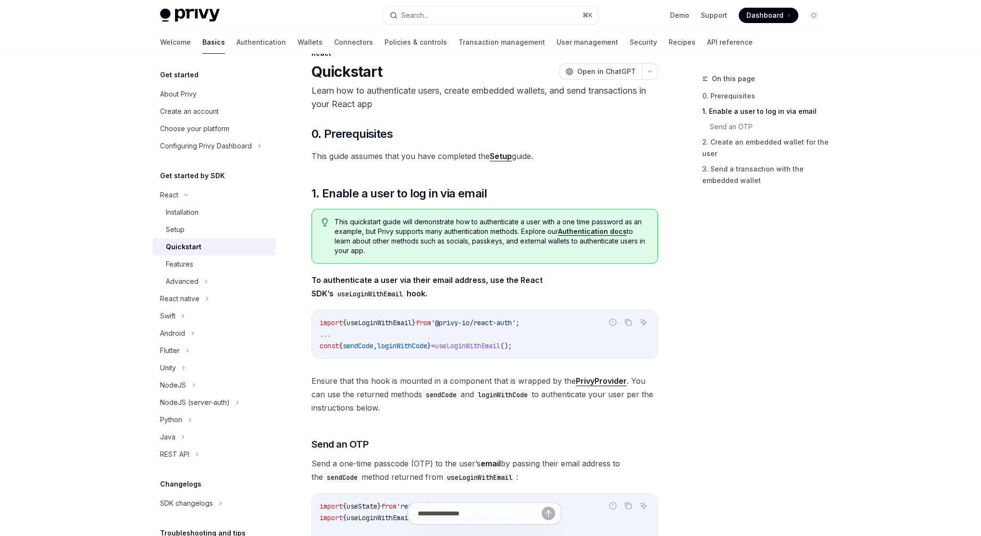
scroll to position [298, 0]
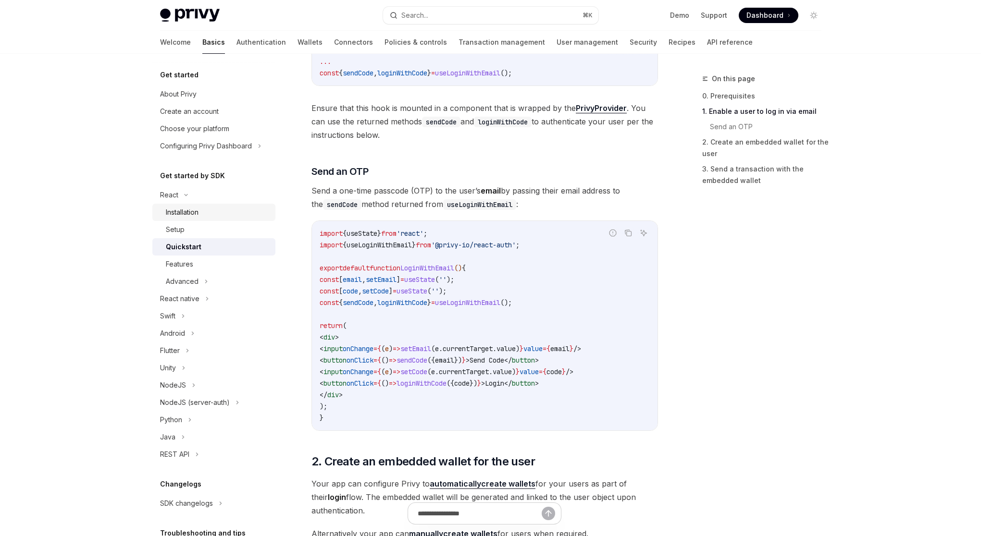
click at [210, 213] on div "Installation" at bounding box center [218, 213] width 104 height 12
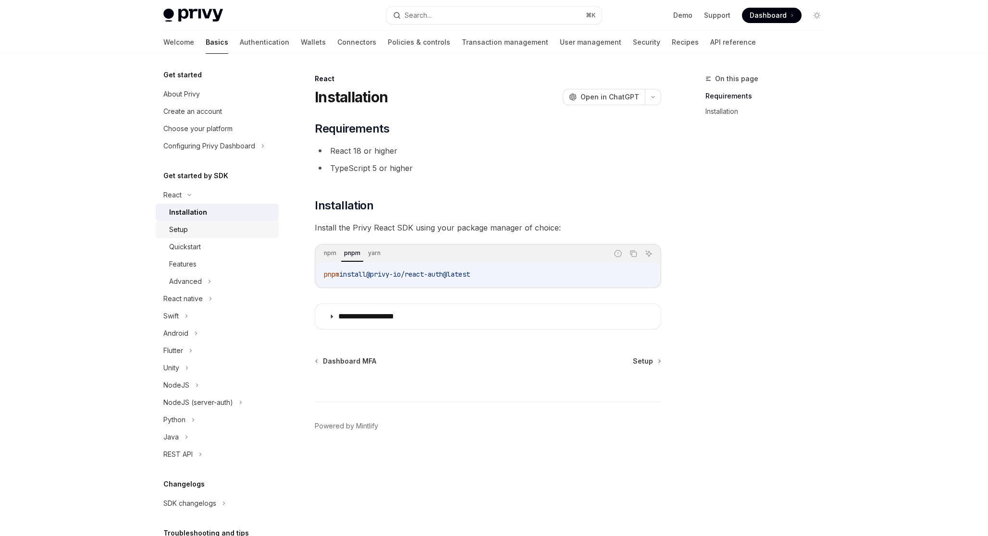
click at [198, 231] on div "Setup" at bounding box center [221, 230] width 104 height 12
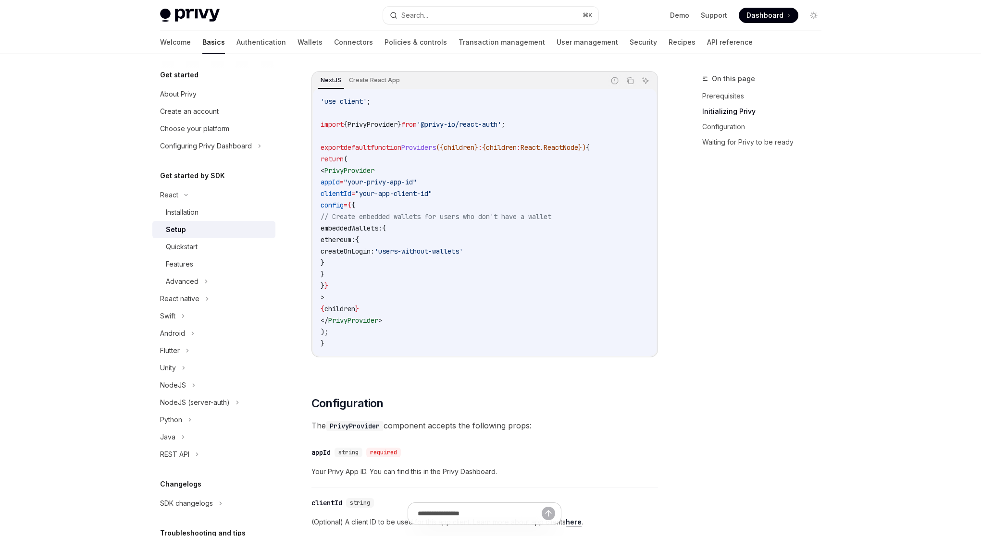
scroll to position [323, 0]
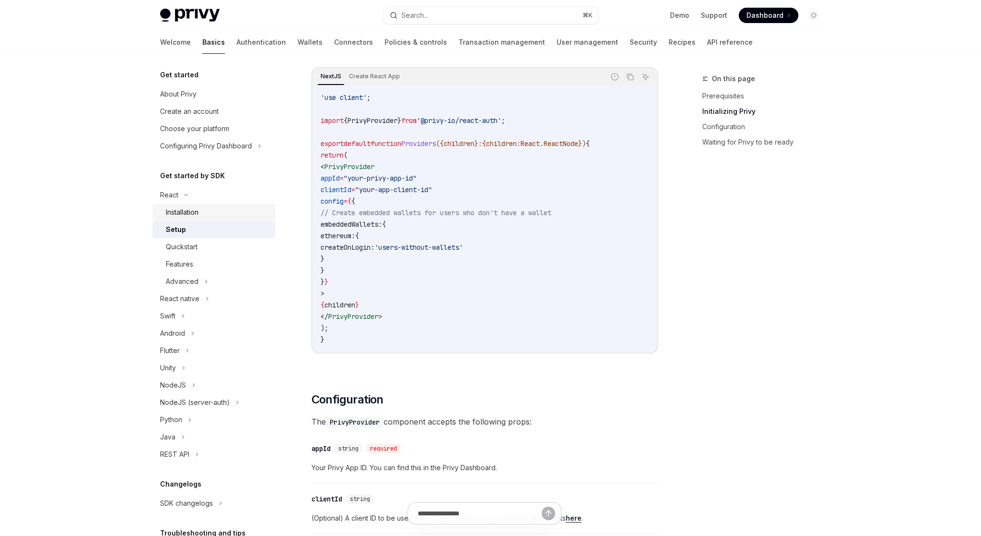
click at [189, 214] on div "Installation" at bounding box center [182, 213] width 33 height 12
type textarea "*"
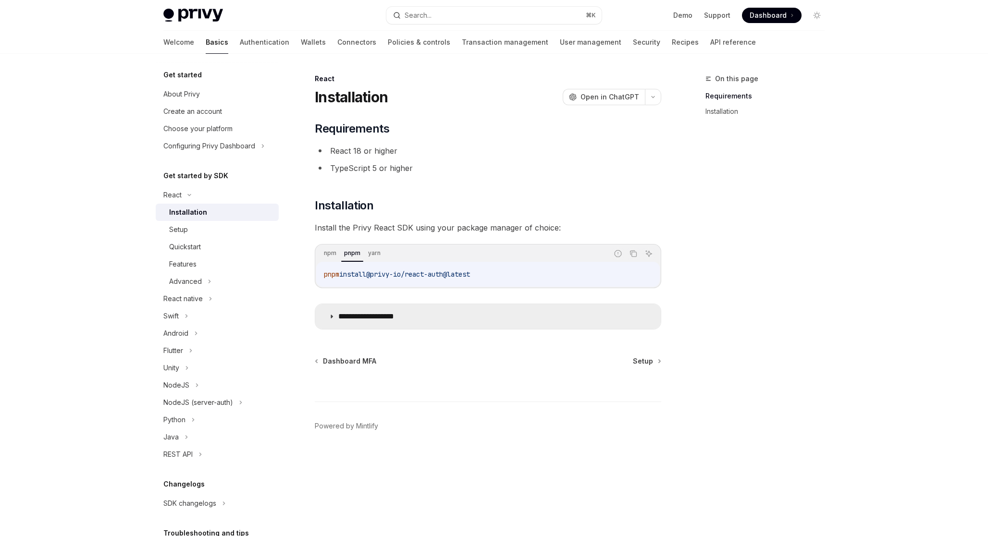
click at [328, 320] on summary "**********" at bounding box center [487, 316] width 345 height 25
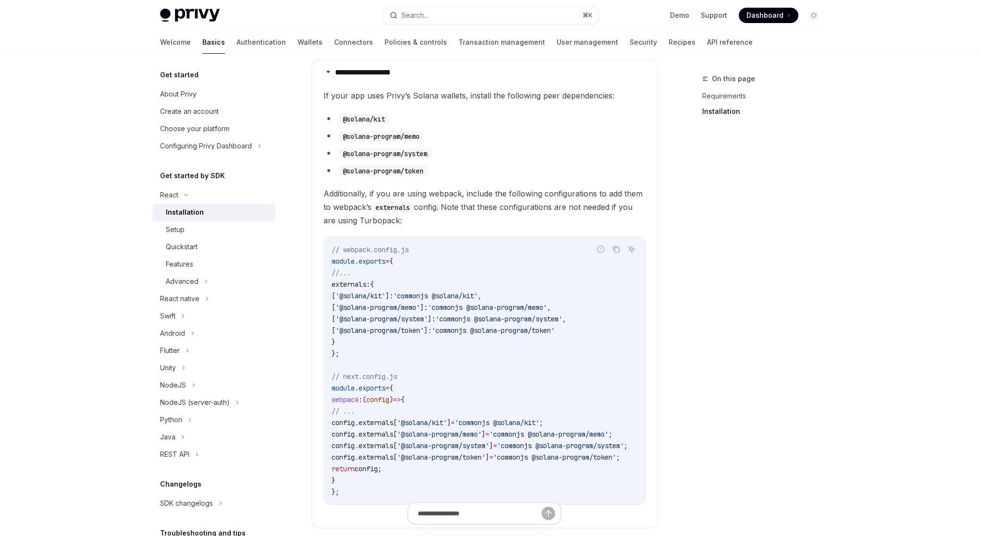
scroll to position [395, 0]
